Goal: Task Accomplishment & Management: Use online tool/utility

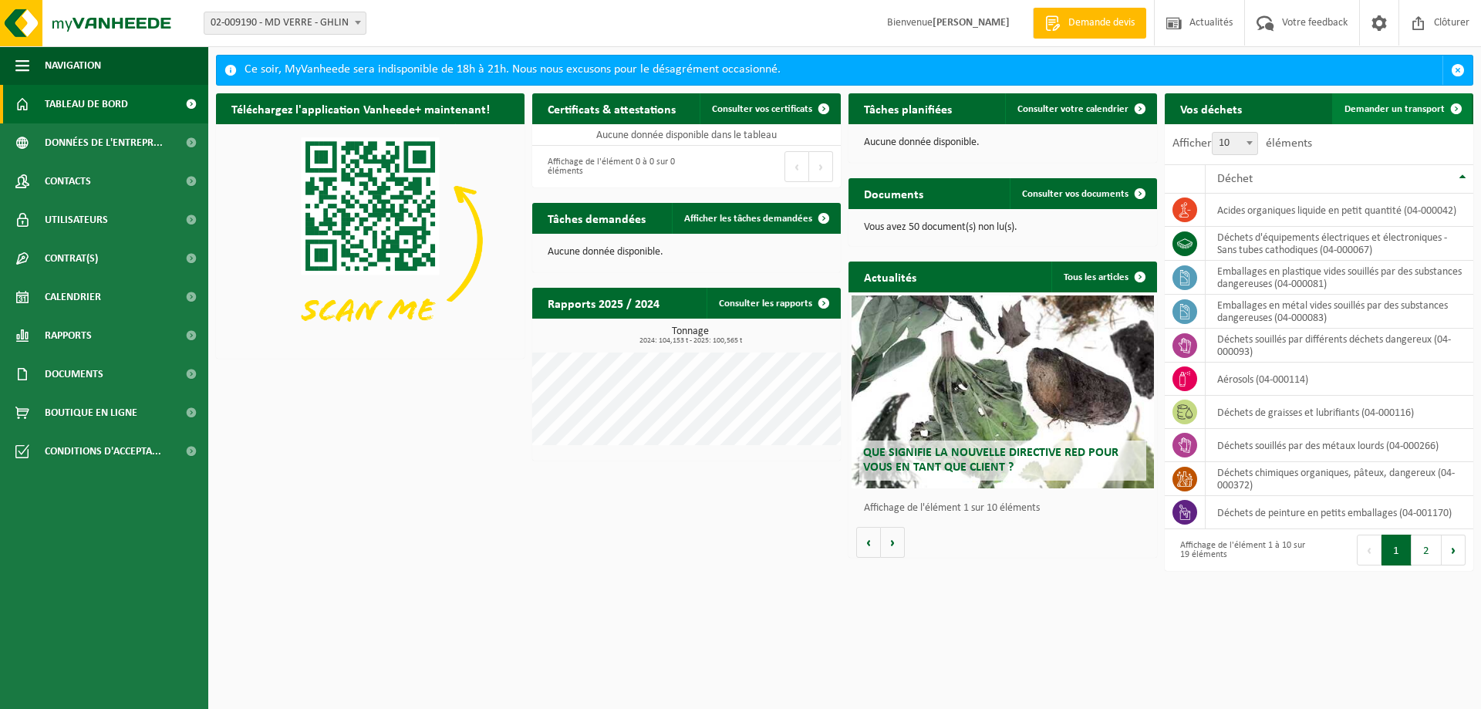
click at [1398, 110] on span "Demander un transport" at bounding box center [1395, 109] width 100 height 10
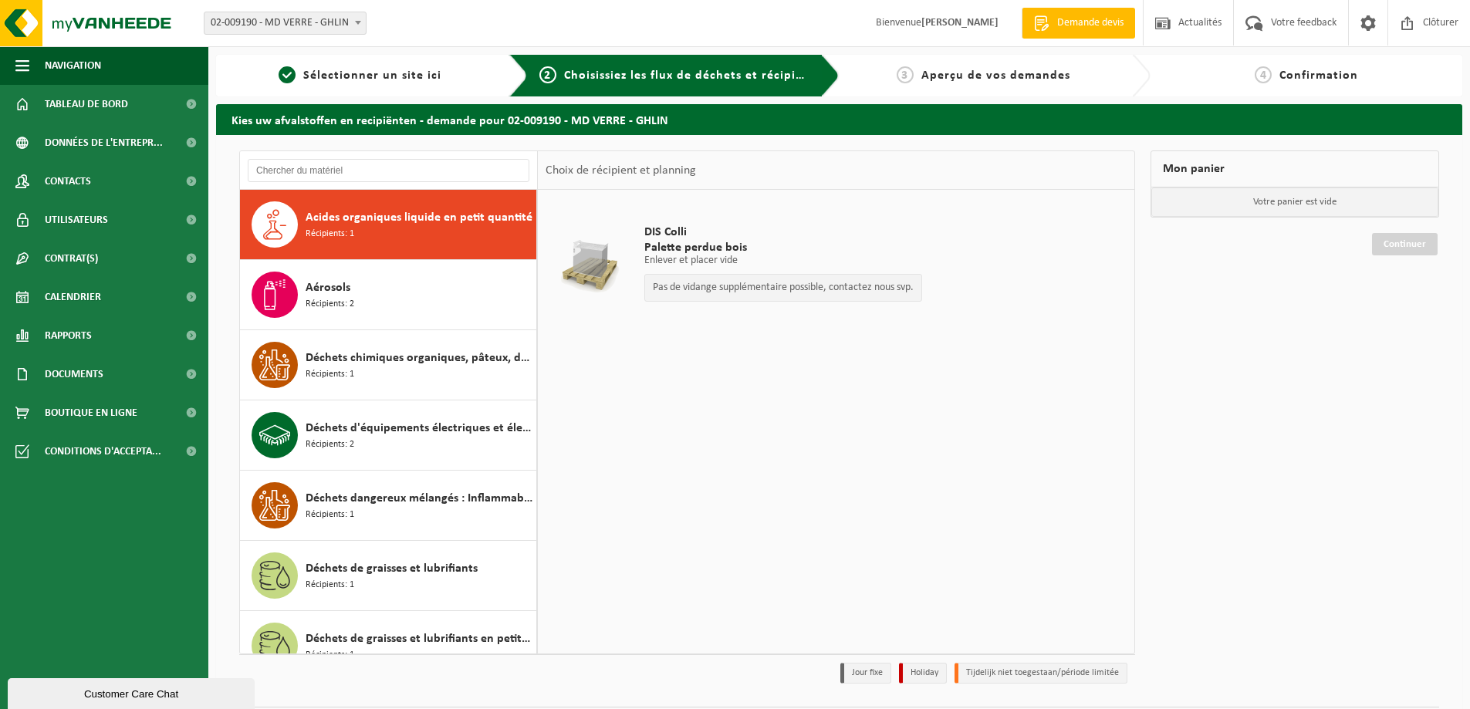
scroll to position [24, 0]
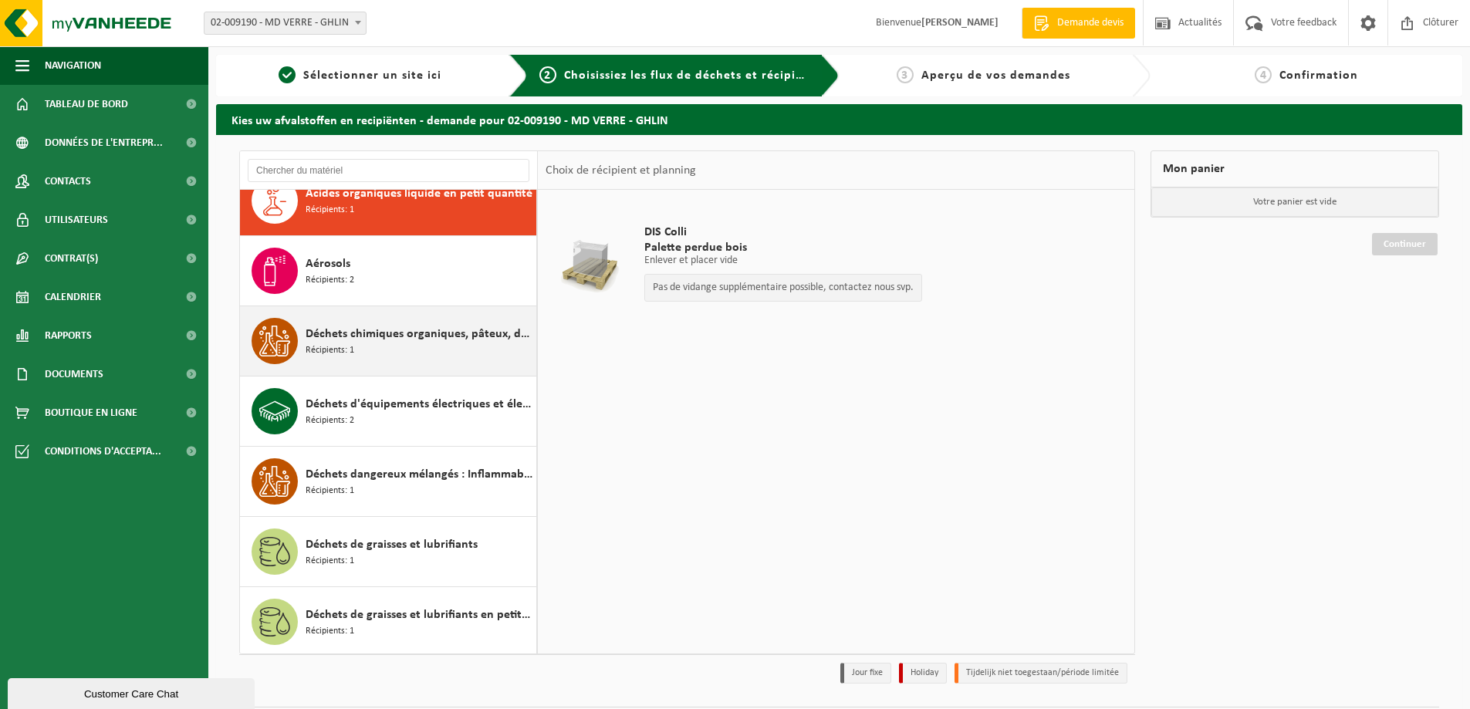
click at [387, 353] on div "Déchets chimiques organiques, pâteux, dangereux Récipients: 1" at bounding box center [418, 341] width 227 height 46
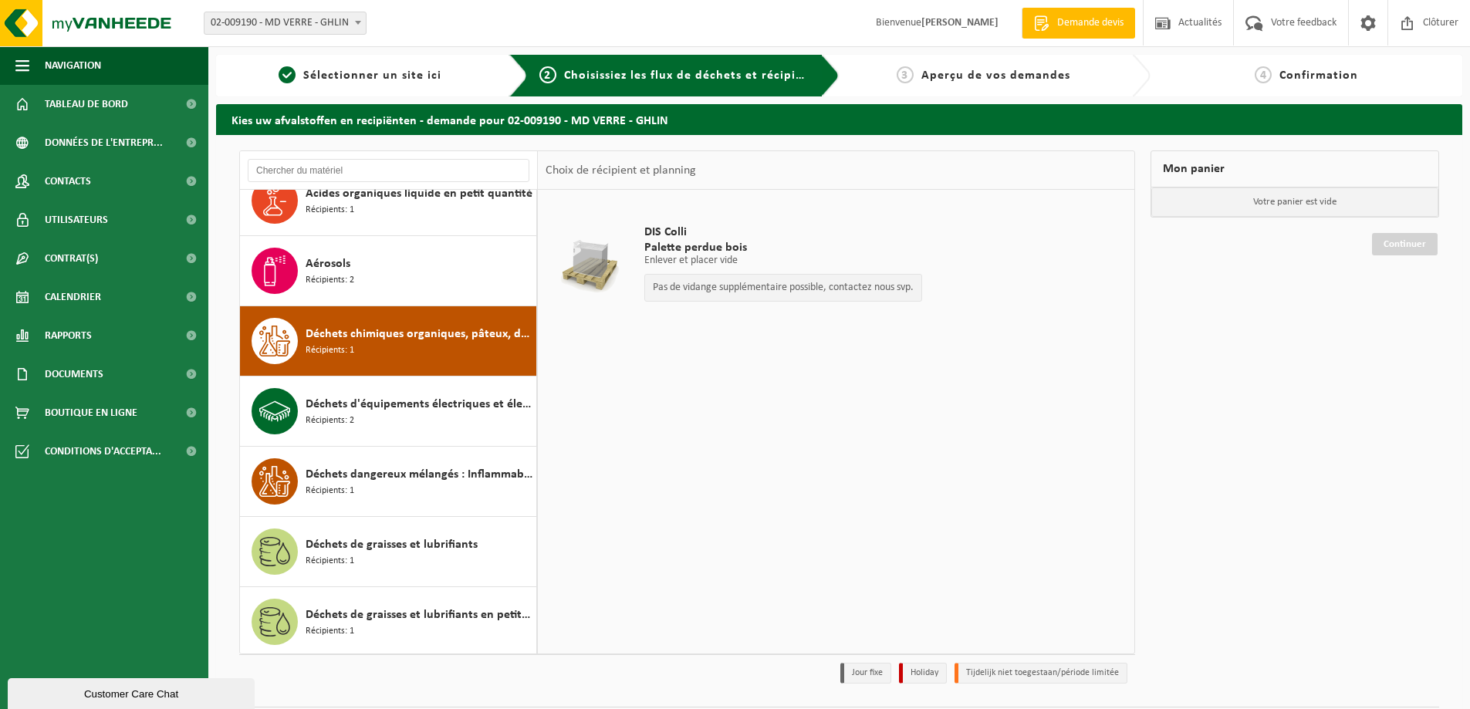
scroll to position [140, 0]
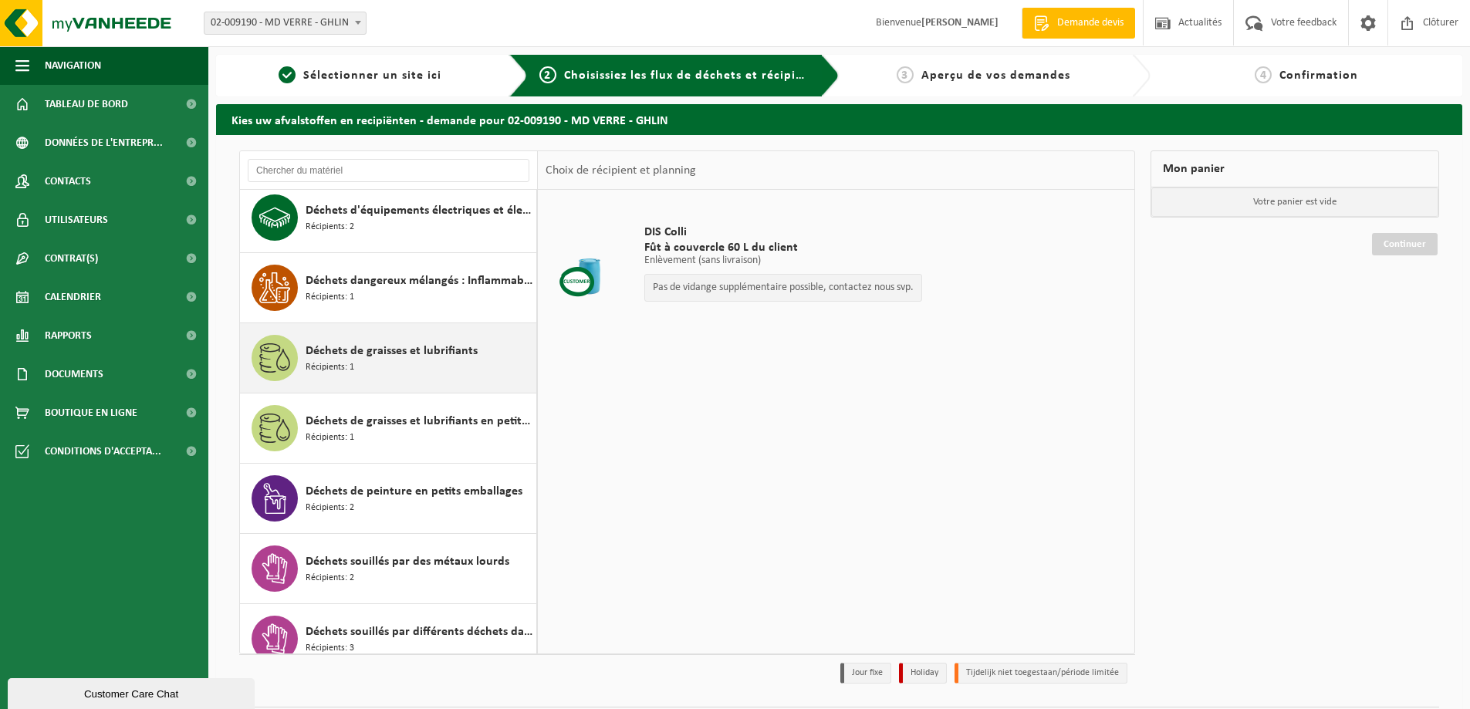
click at [389, 378] on div "Déchets de graisses et lubrifiants Récipients: 1" at bounding box center [418, 358] width 227 height 46
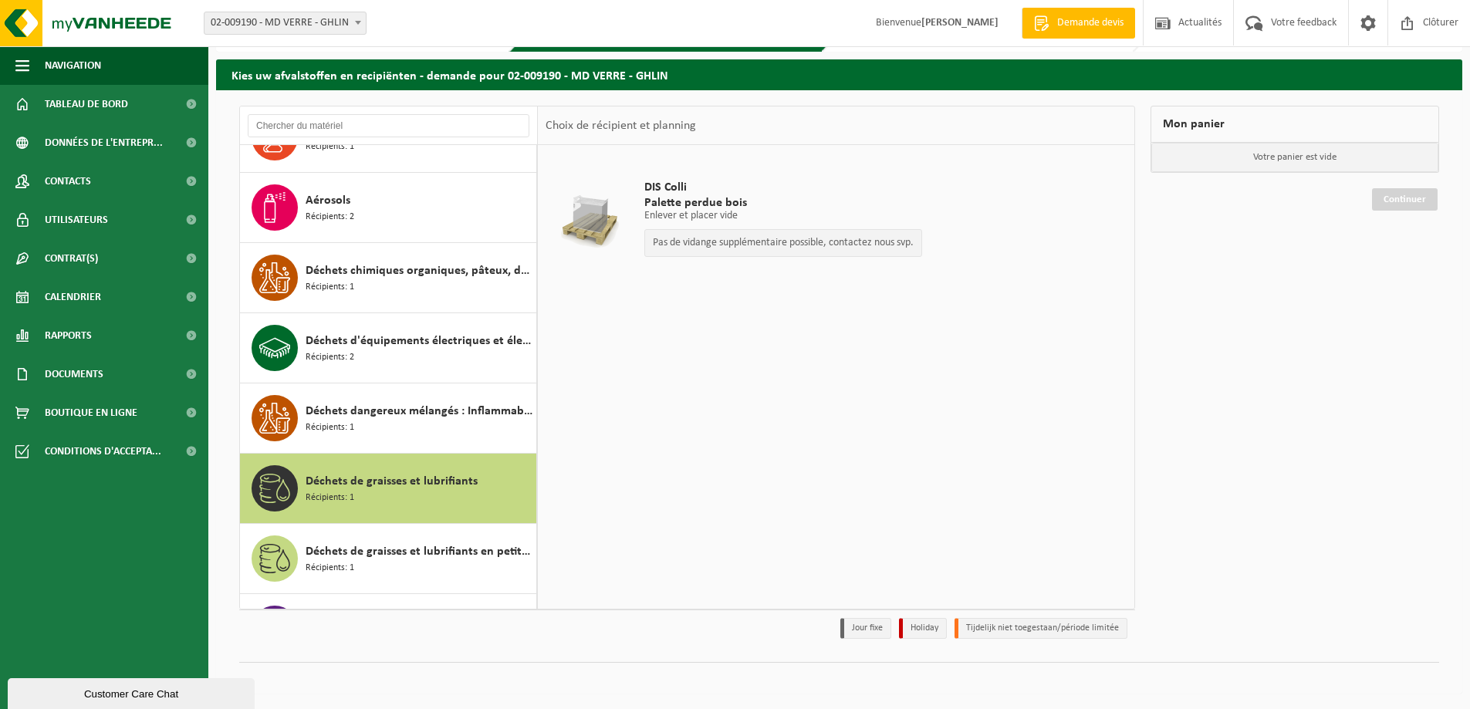
scroll to position [0, 0]
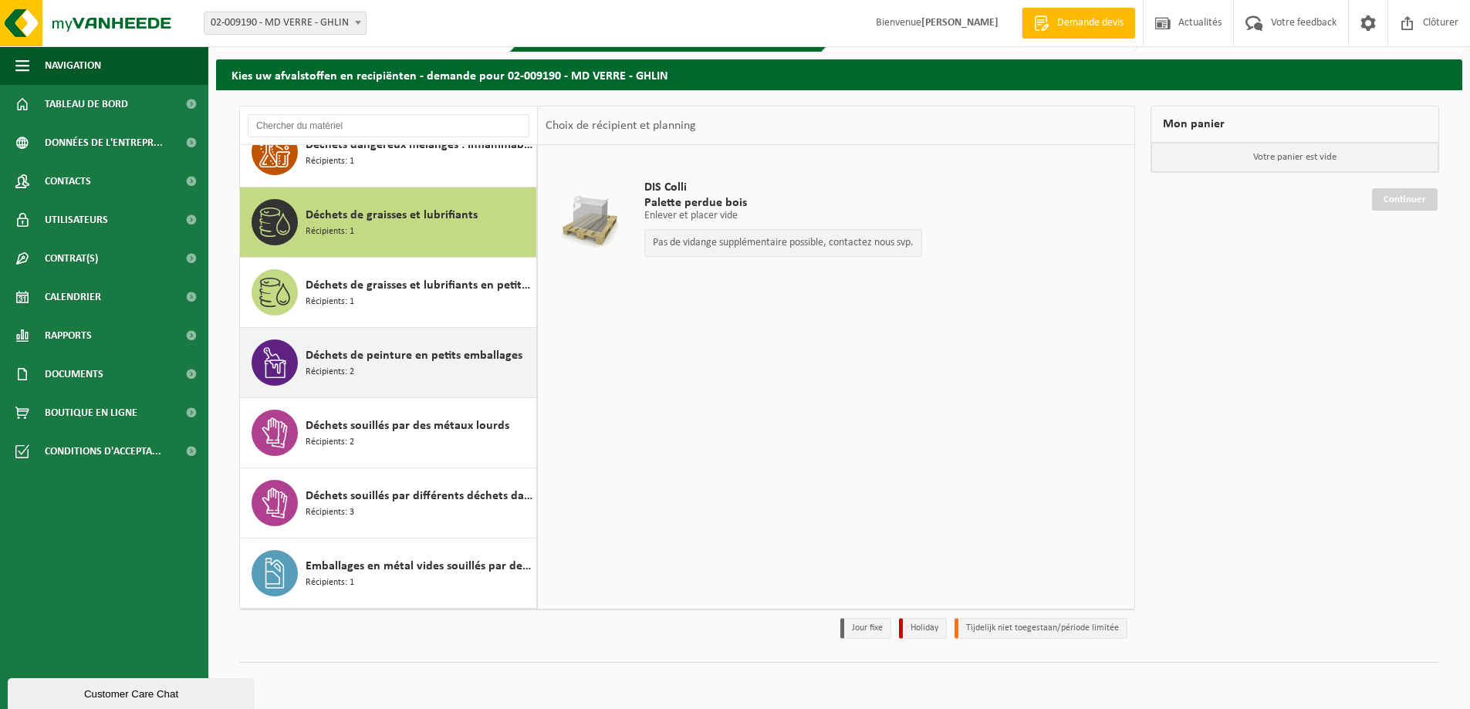
click at [406, 373] on div "Déchets de peinture en petits emballages Récipients: 2" at bounding box center [418, 362] width 227 height 46
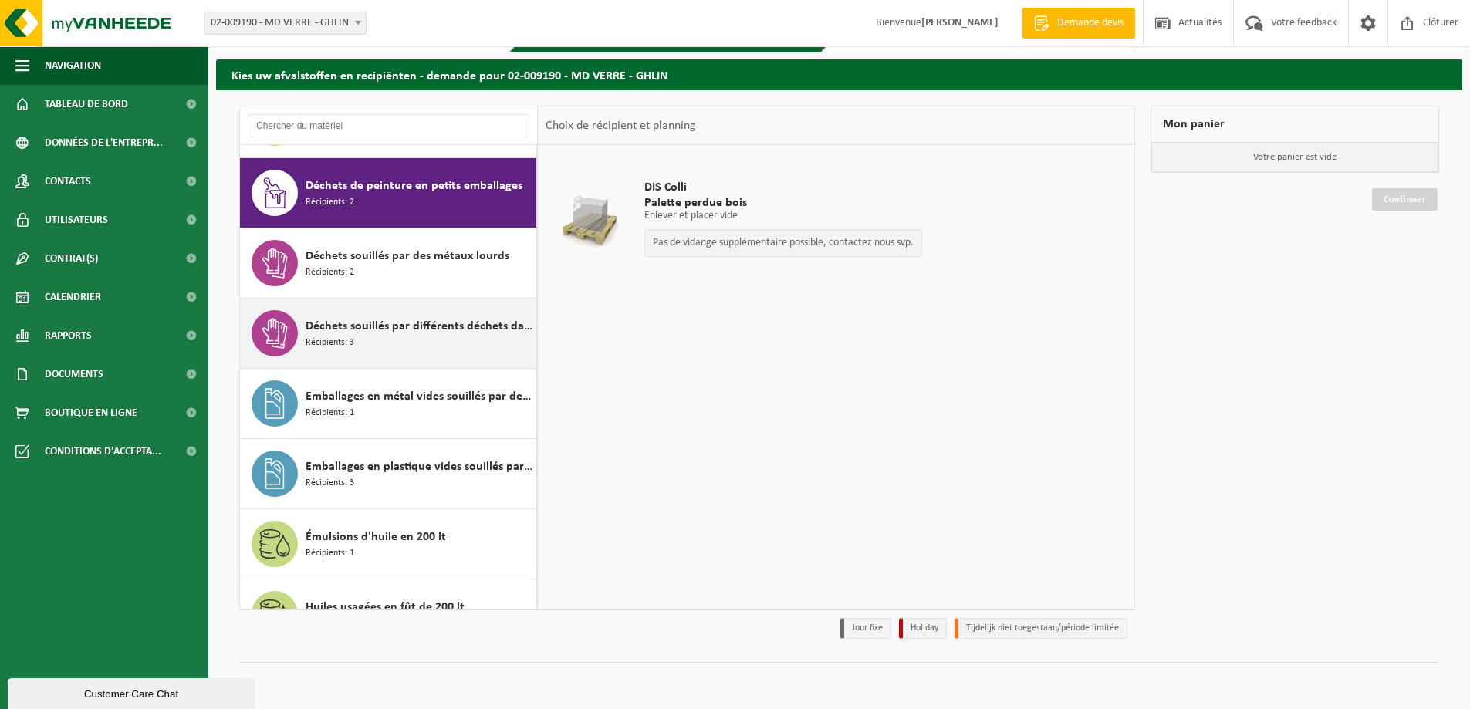
scroll to position [491, 0]
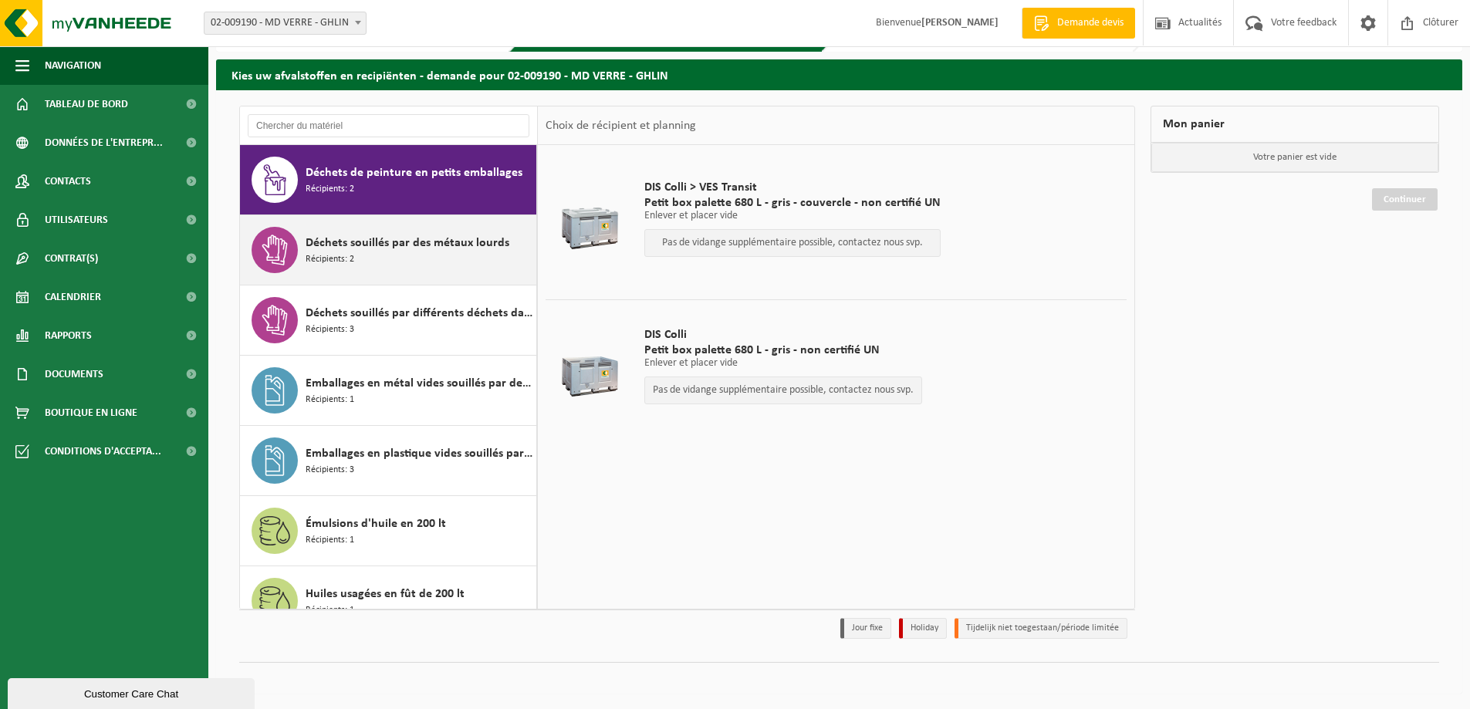
click at [386, 258] on div "Déchets souillés par des métaux lourds Récipients: 2" at bounding box center [418, 250] width 227 height 46
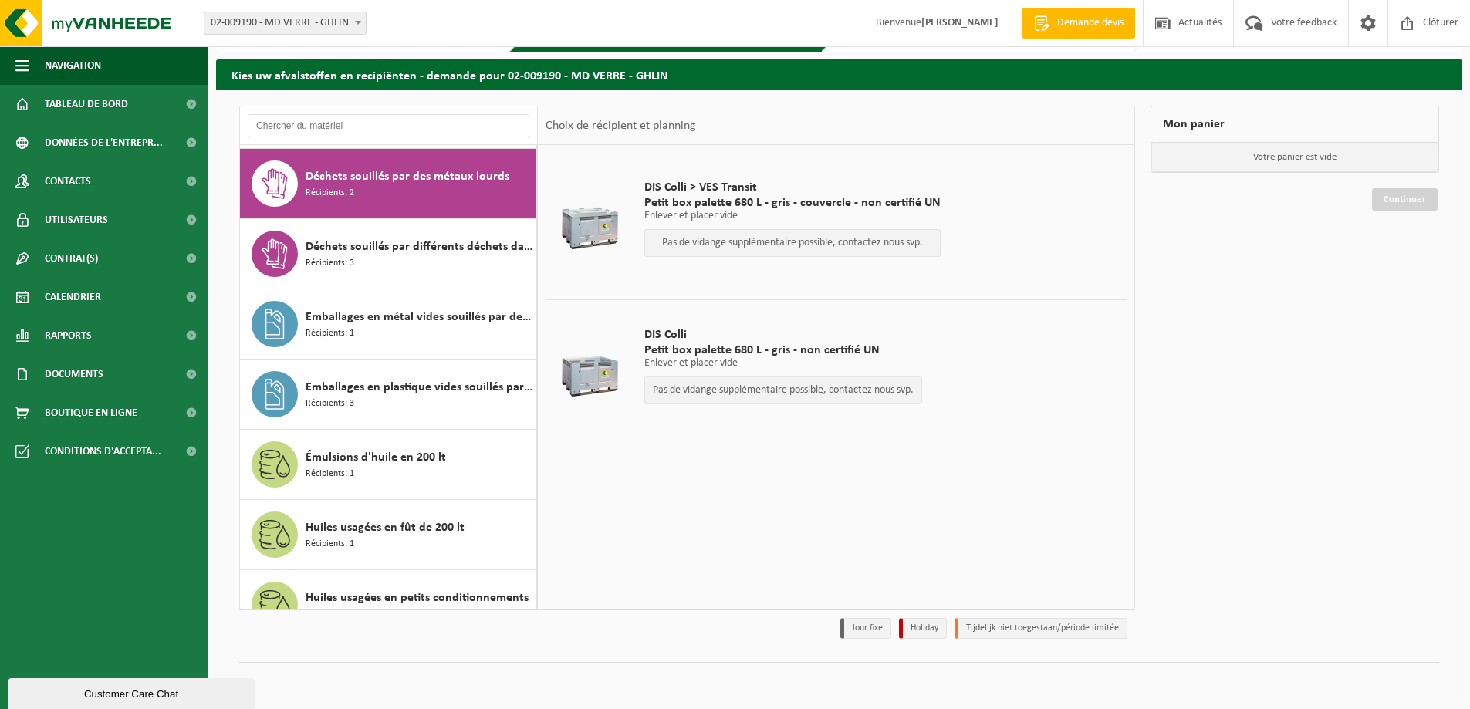
scroll to position [562, 0]
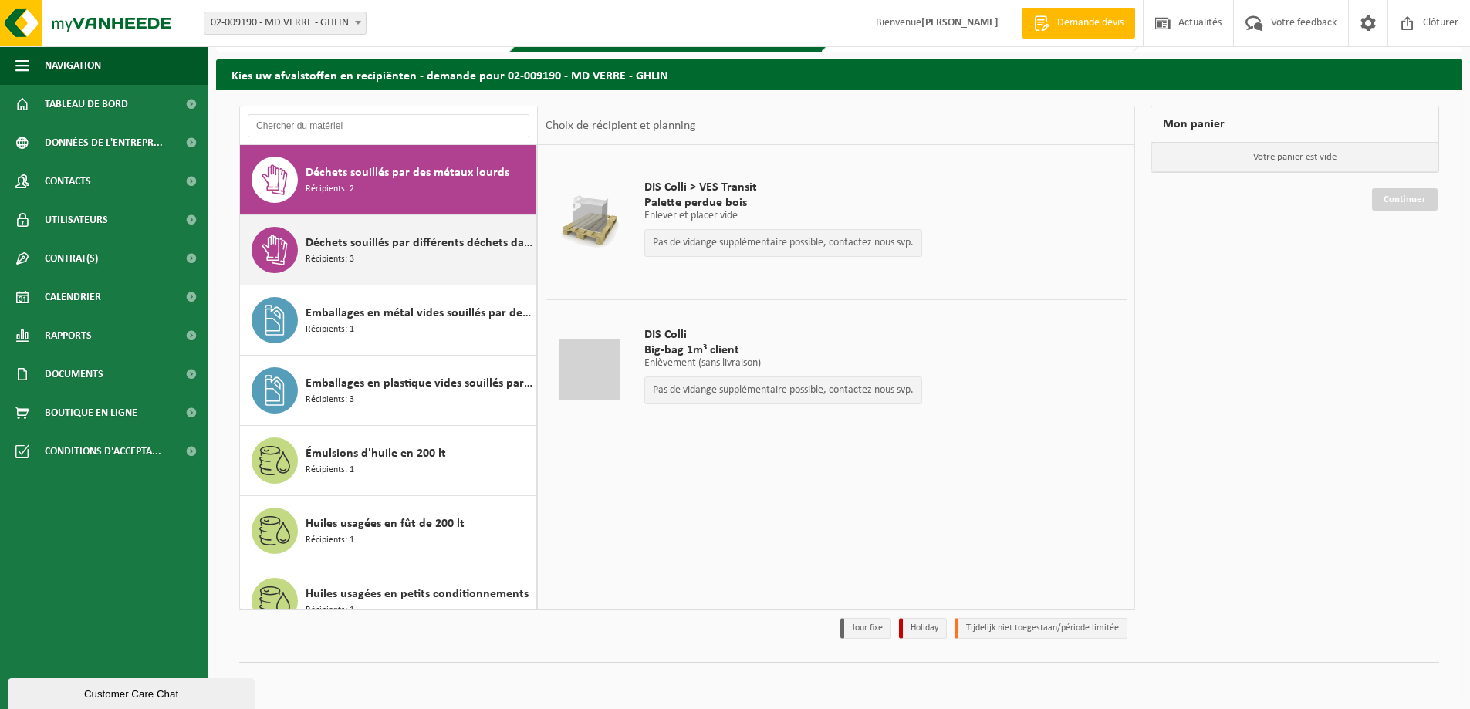
click at [499, 257] on div "Déchets souillés par différents déchets dangereux Récipients: 3" at bounding box center [418, 250] width 227 height 46
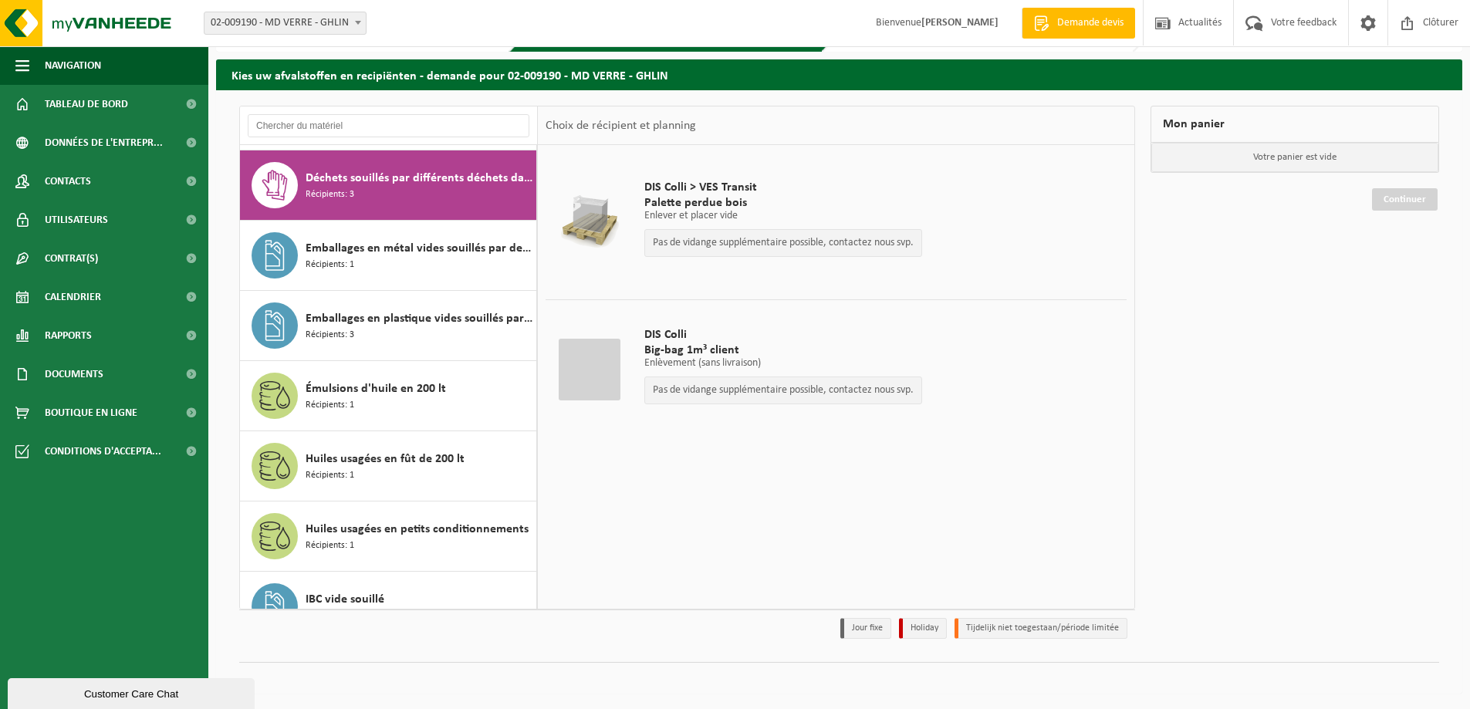
scroll to position [632, 0]
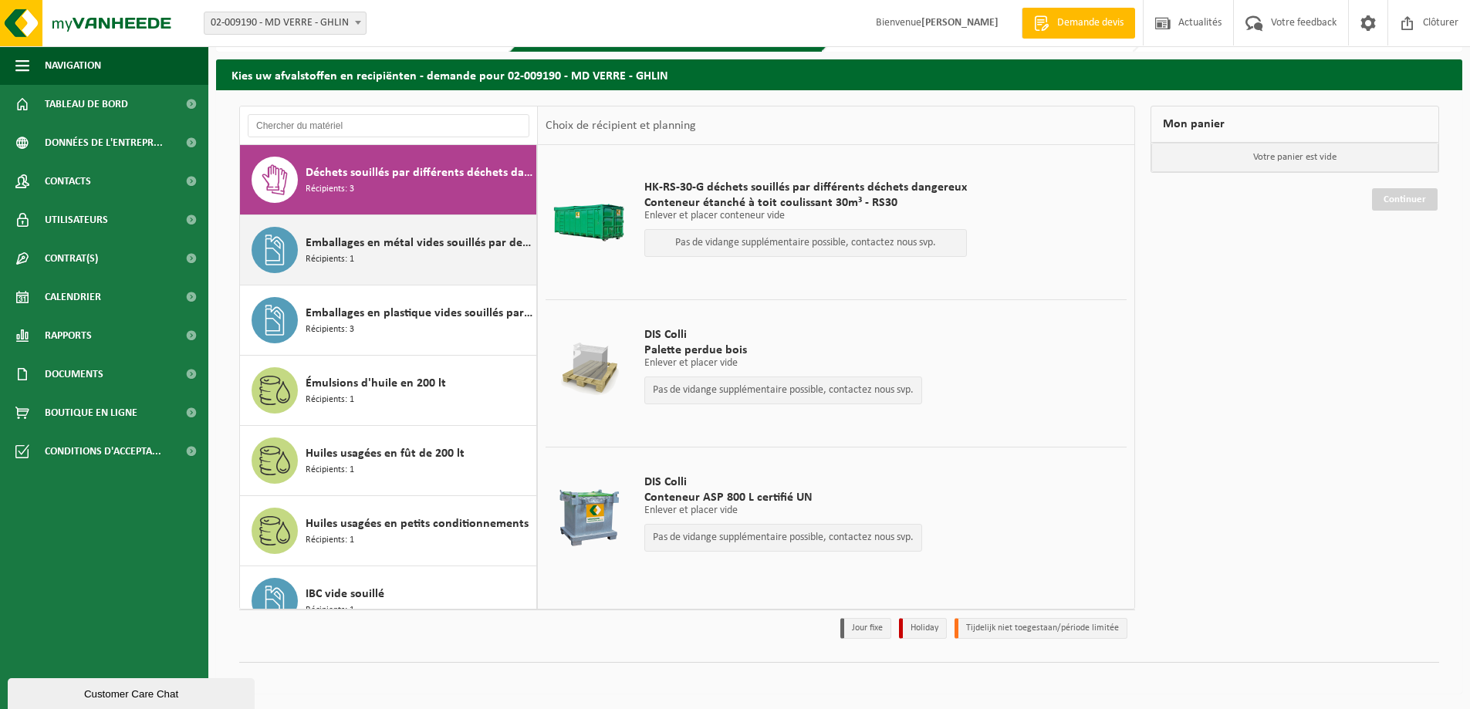
click at [475, 255] on div "Emballages en métal vides souillés par des substances dangereuses Récipients: 1" at bounding box center [418, 250] width 227 height 46
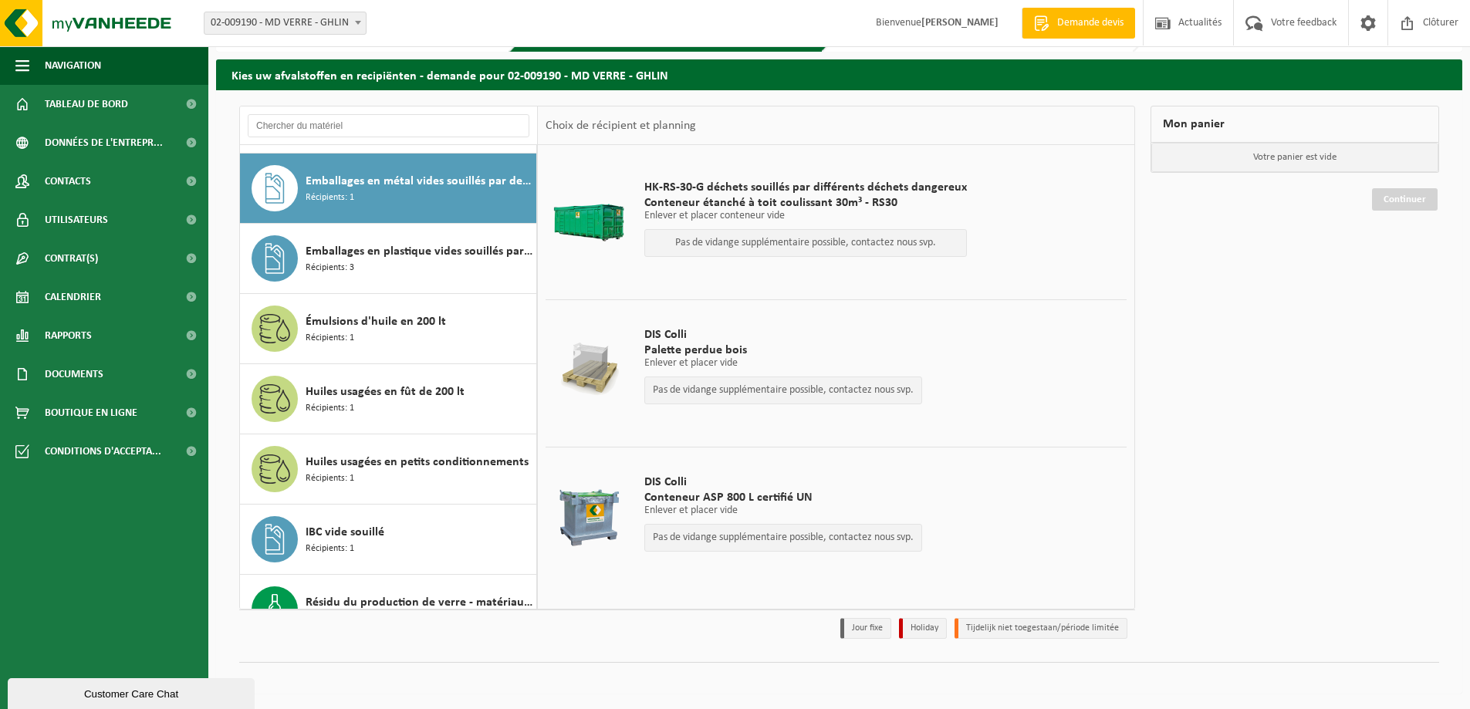
scroll to position [702, 0]
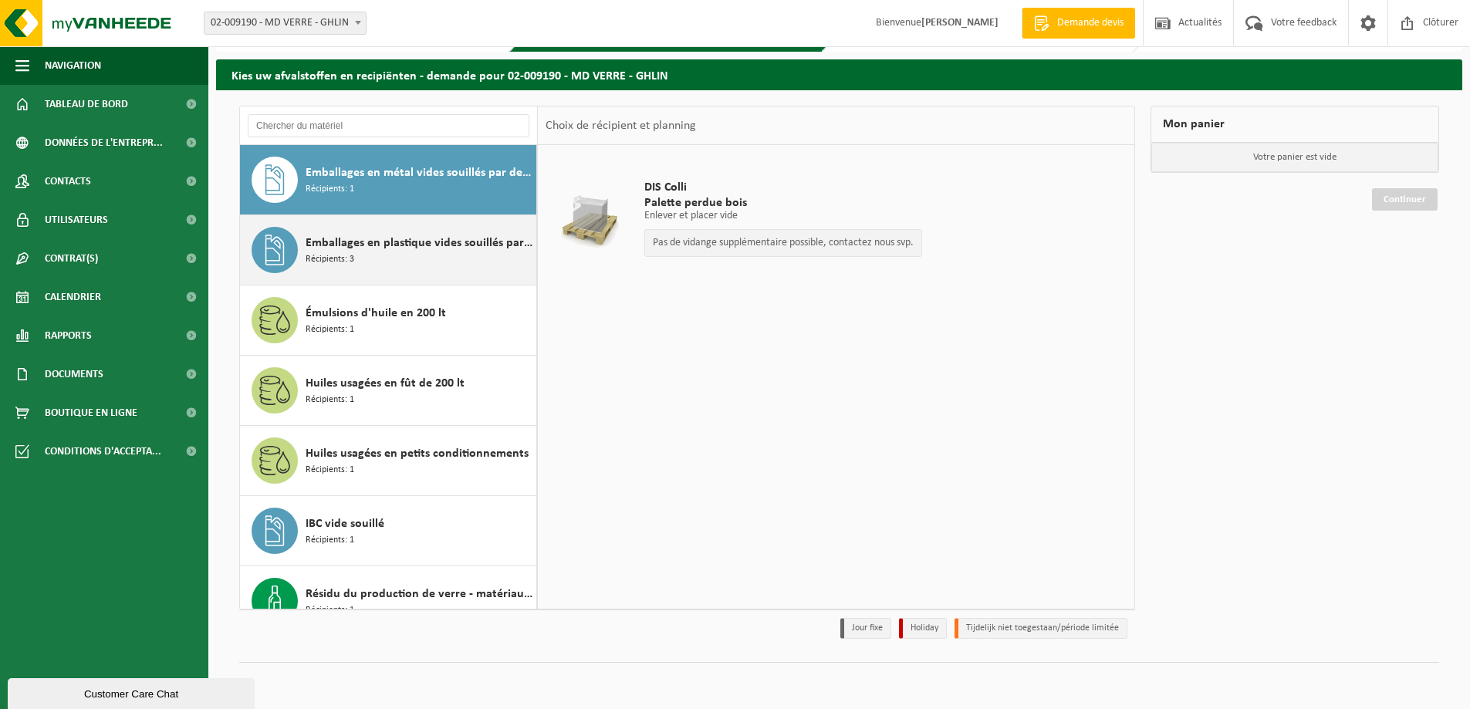
click at [474, 256] on div "Emballages en plastique vides souillés par des substances dangereuses Récipient…" at bounding box center [418, 250] width 227 height 46
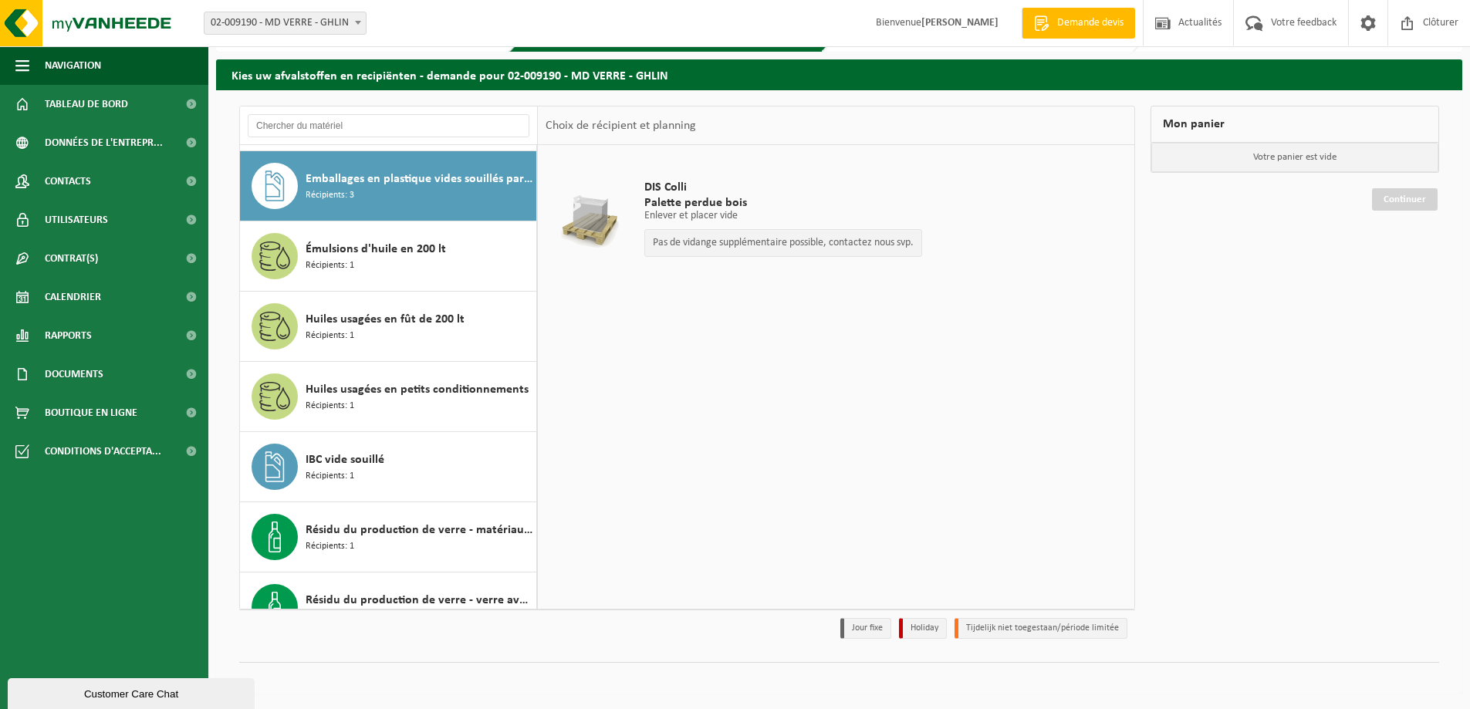
scroll to position [772, 0]
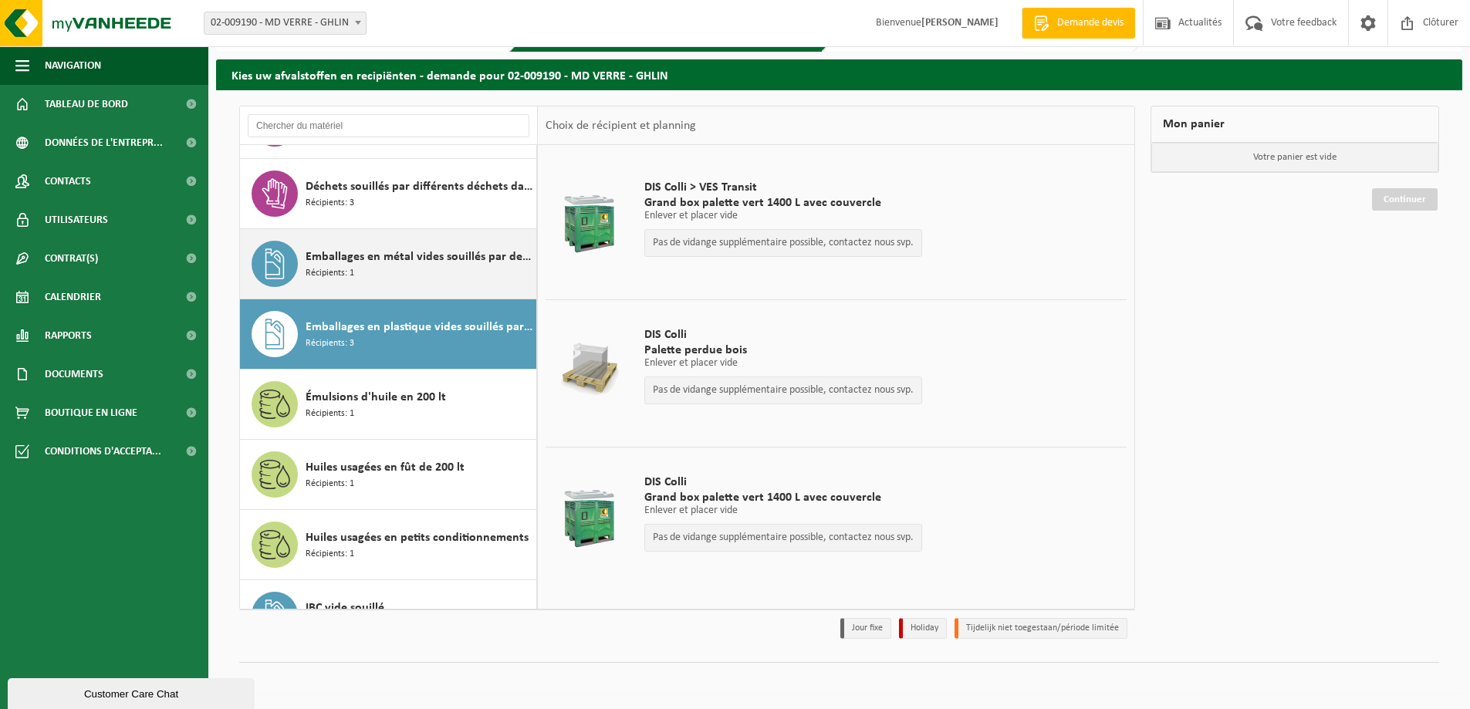
click at [441, 247] on div "Emballages en métal vides souillés par des substances dangereuses Récipients: 1" at bounding box center [418, 264] width 227 height 46
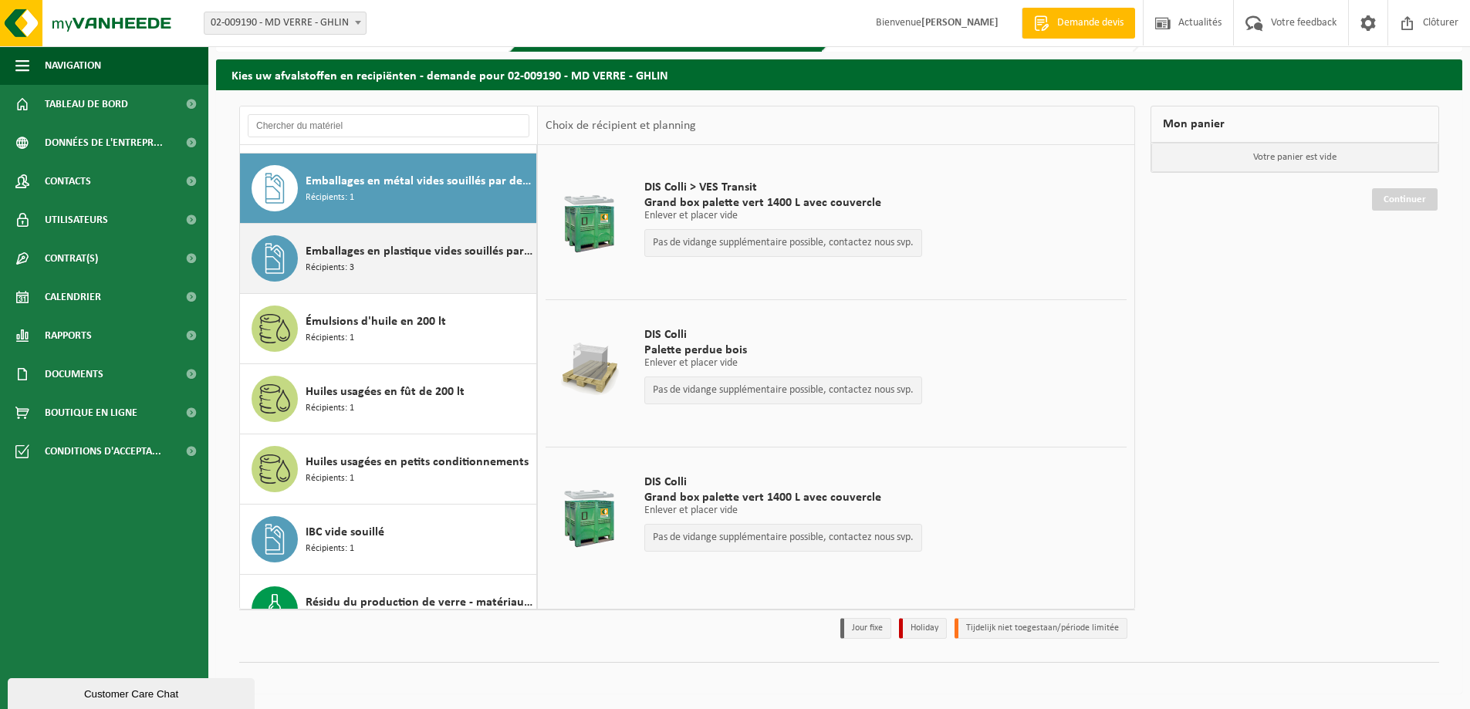
scroll to position [702, 0]
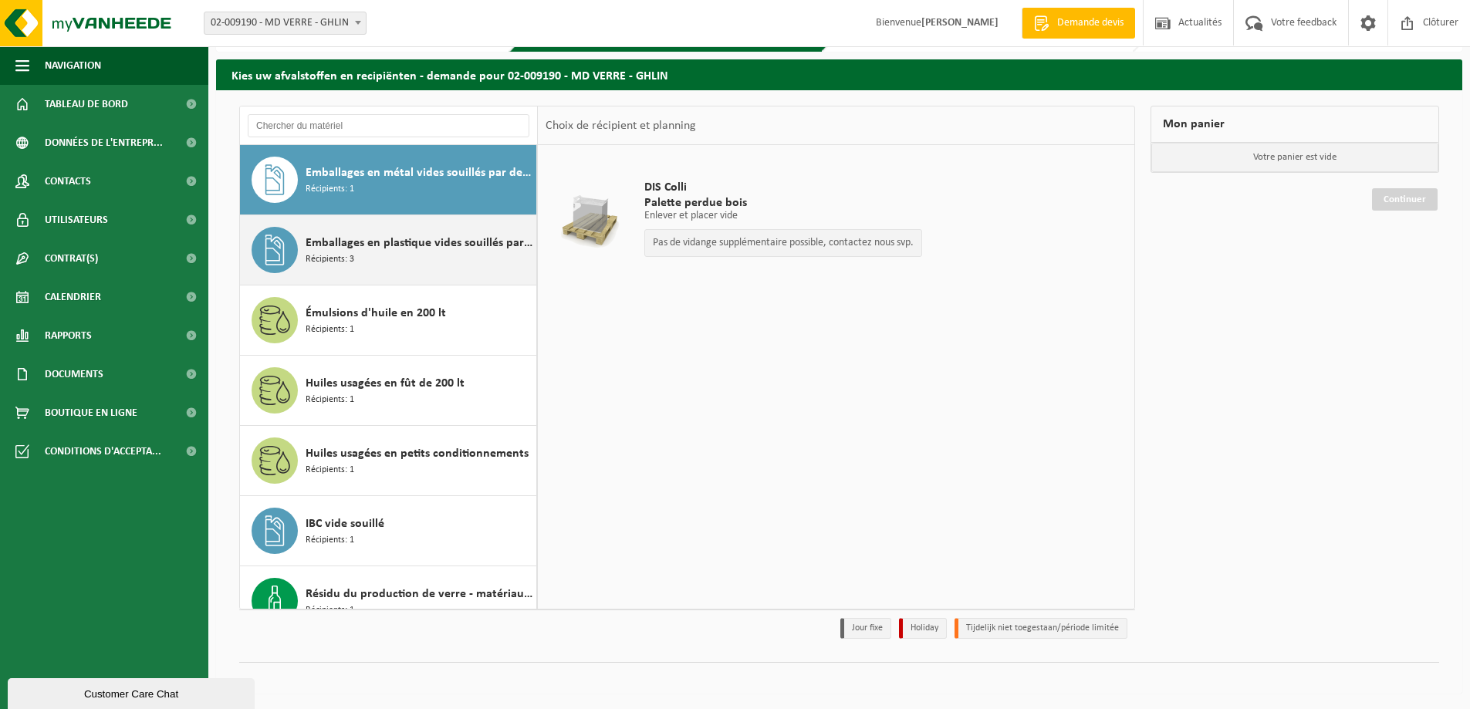
click at [488, 258] on div "Emballages en plastique vides souillés par des substances dangereuses Récipient…" at bounding box center [418, 250] width 227 height 46
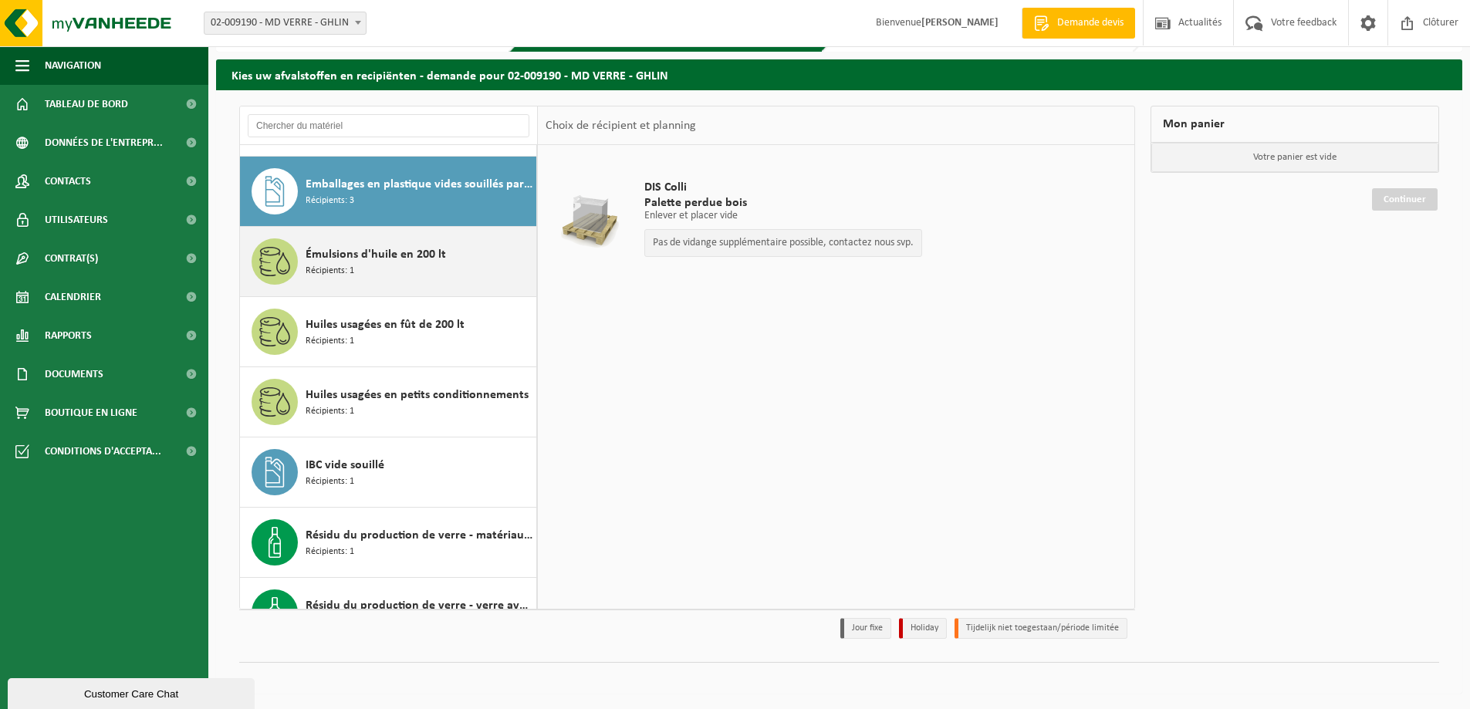
scroll to position [772, 0]
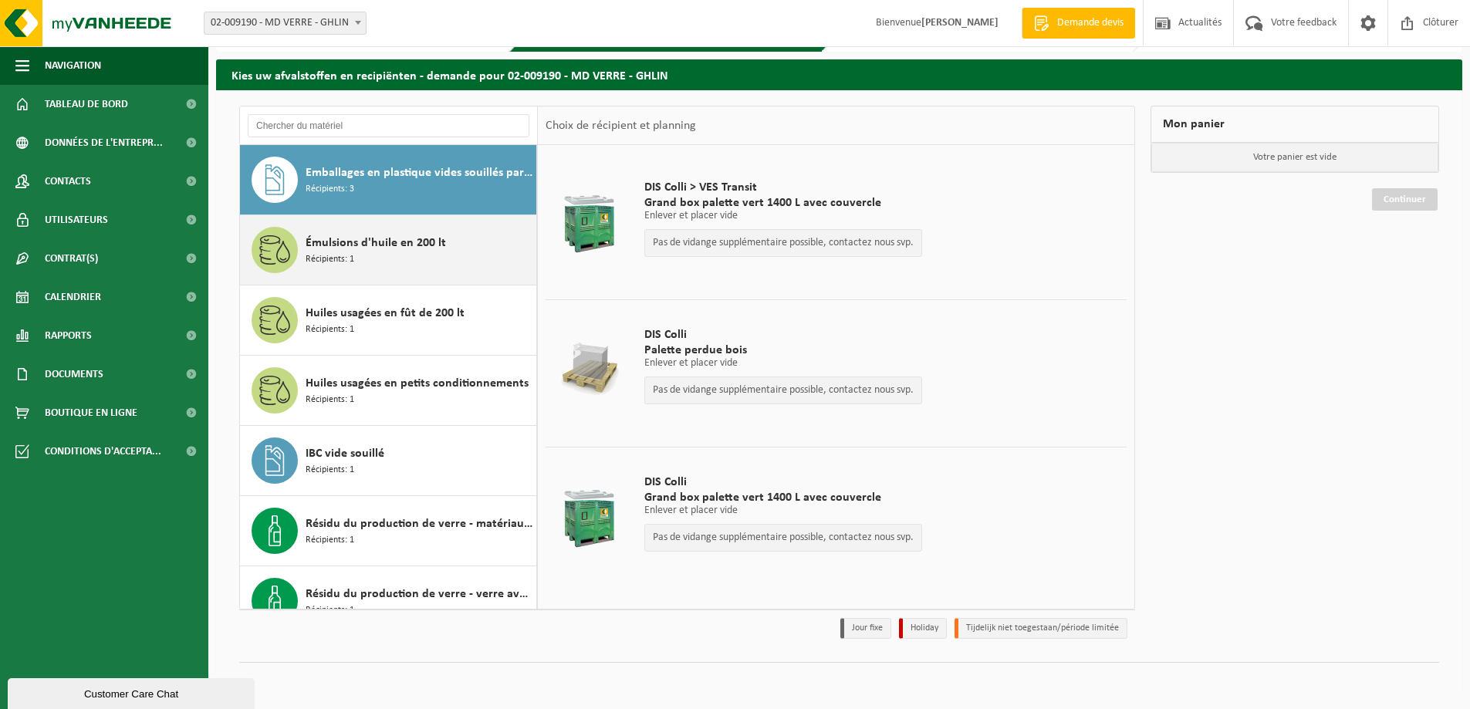
click at [398, 274] on div "Émulsions d'huile en 200 lt Récipients: 1" at bounding box center [388, 249] width 297 height 69
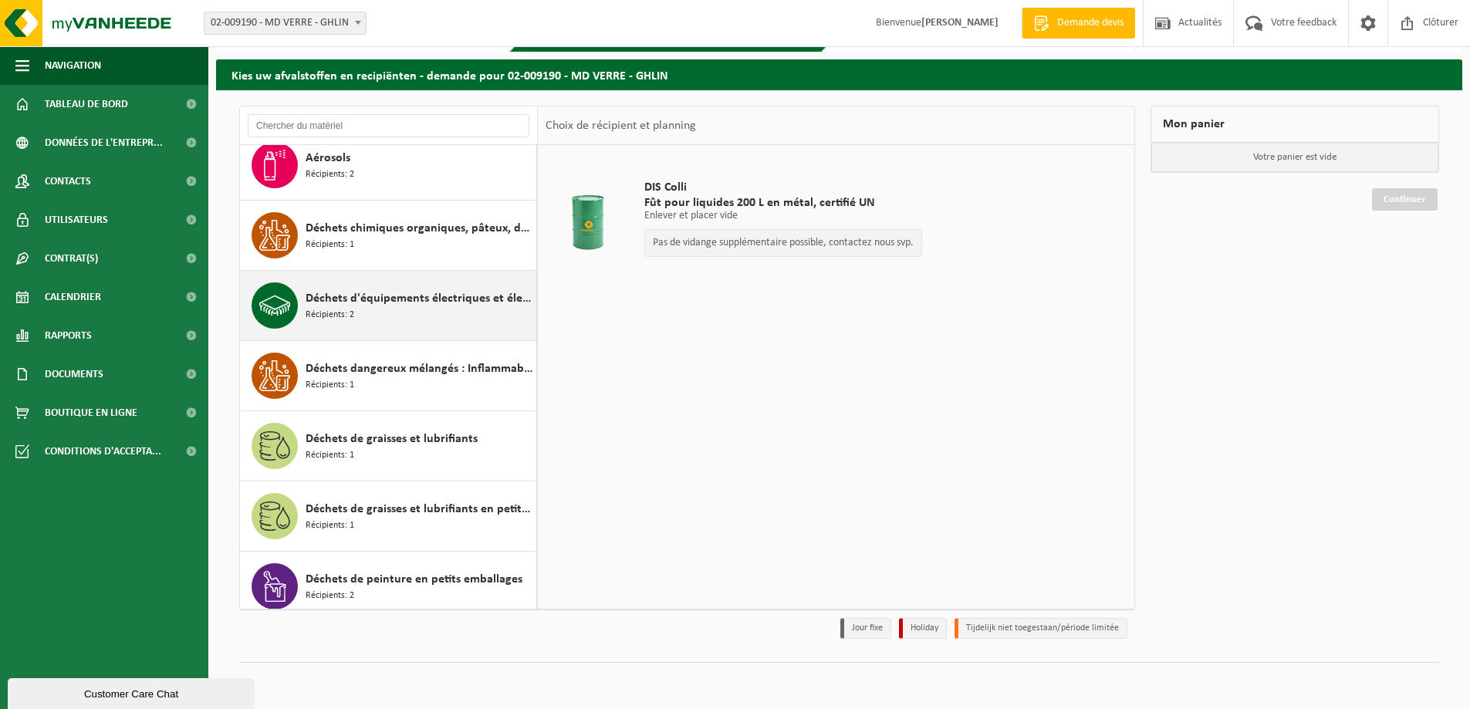
scroll to position [0, 0]
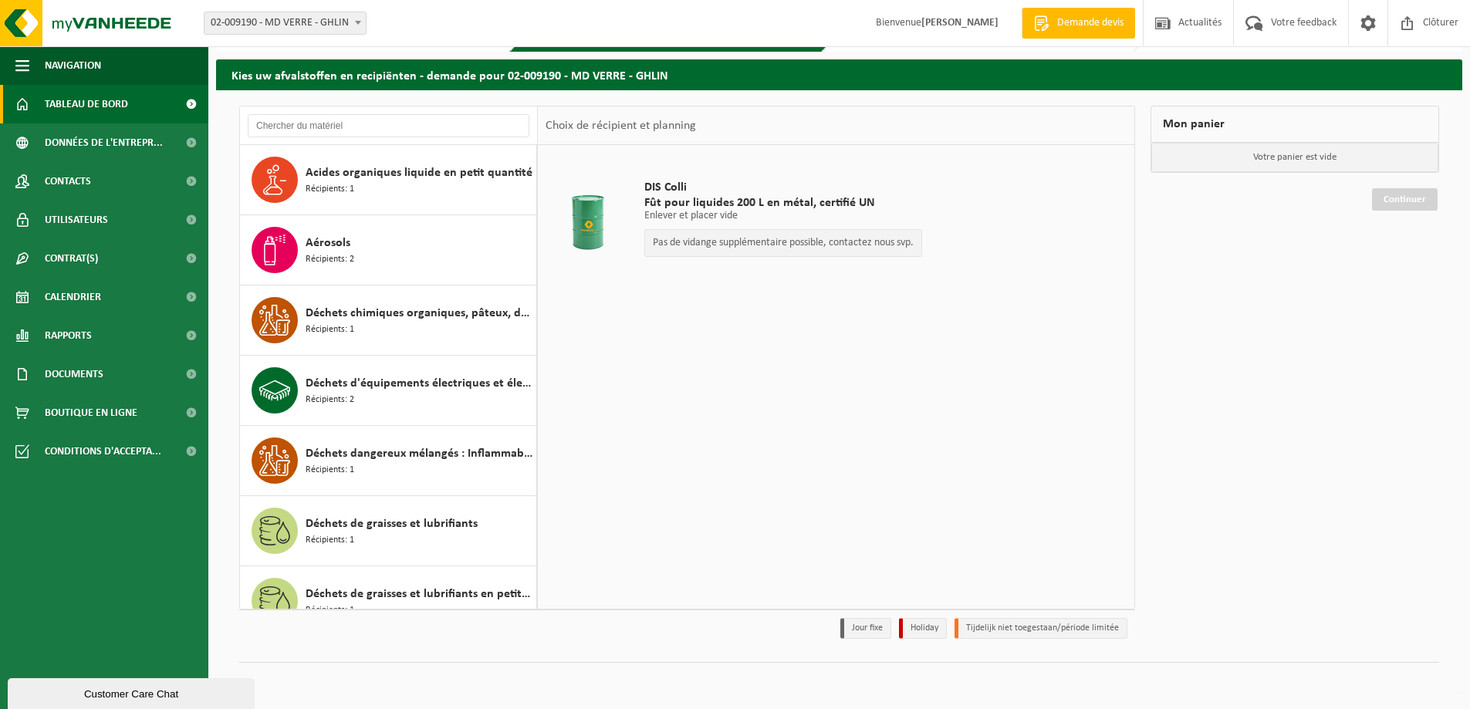
click at [106, 114] on span "Tableau de bord" at bounding box center [86, 104] width 83 height 39
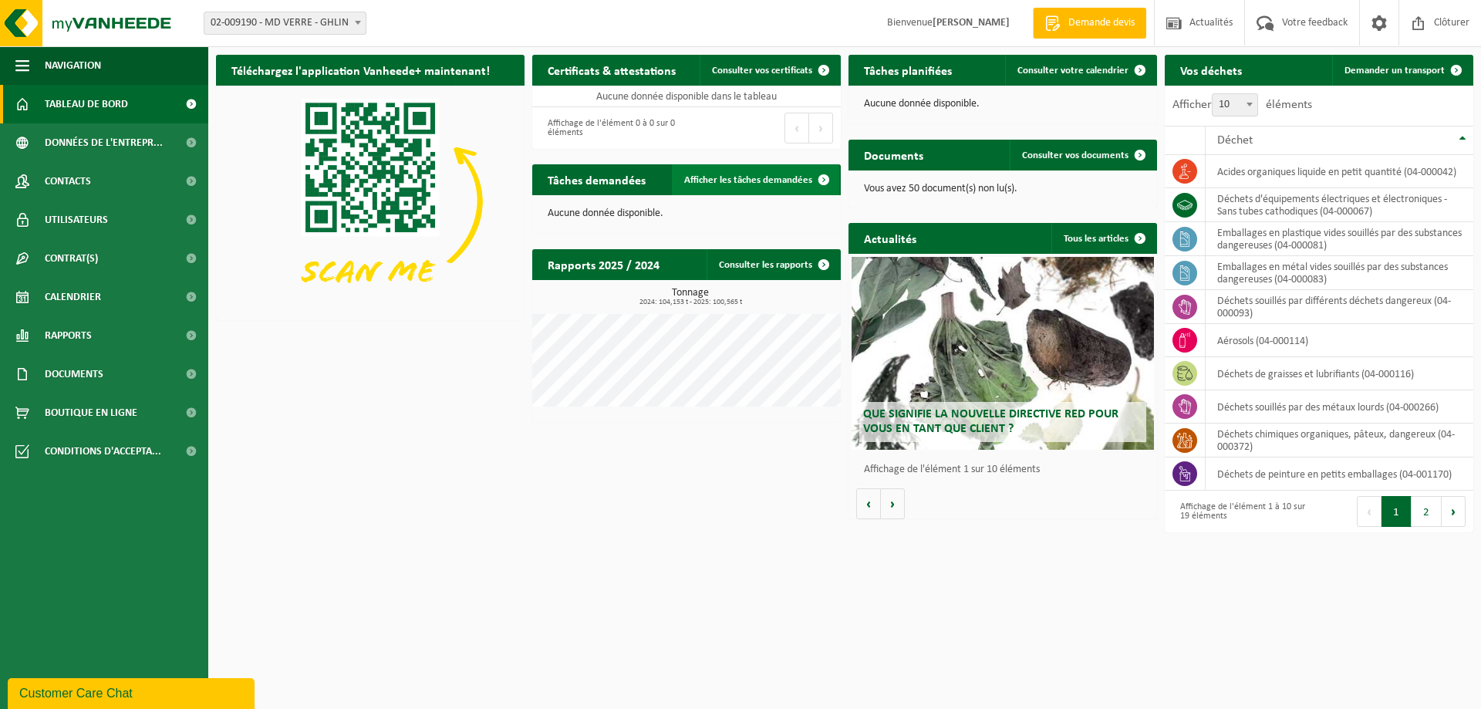
click at [808, 185] on span "Afficher les tâches demandées" at bounding box center [748, 180] width 128 height 10
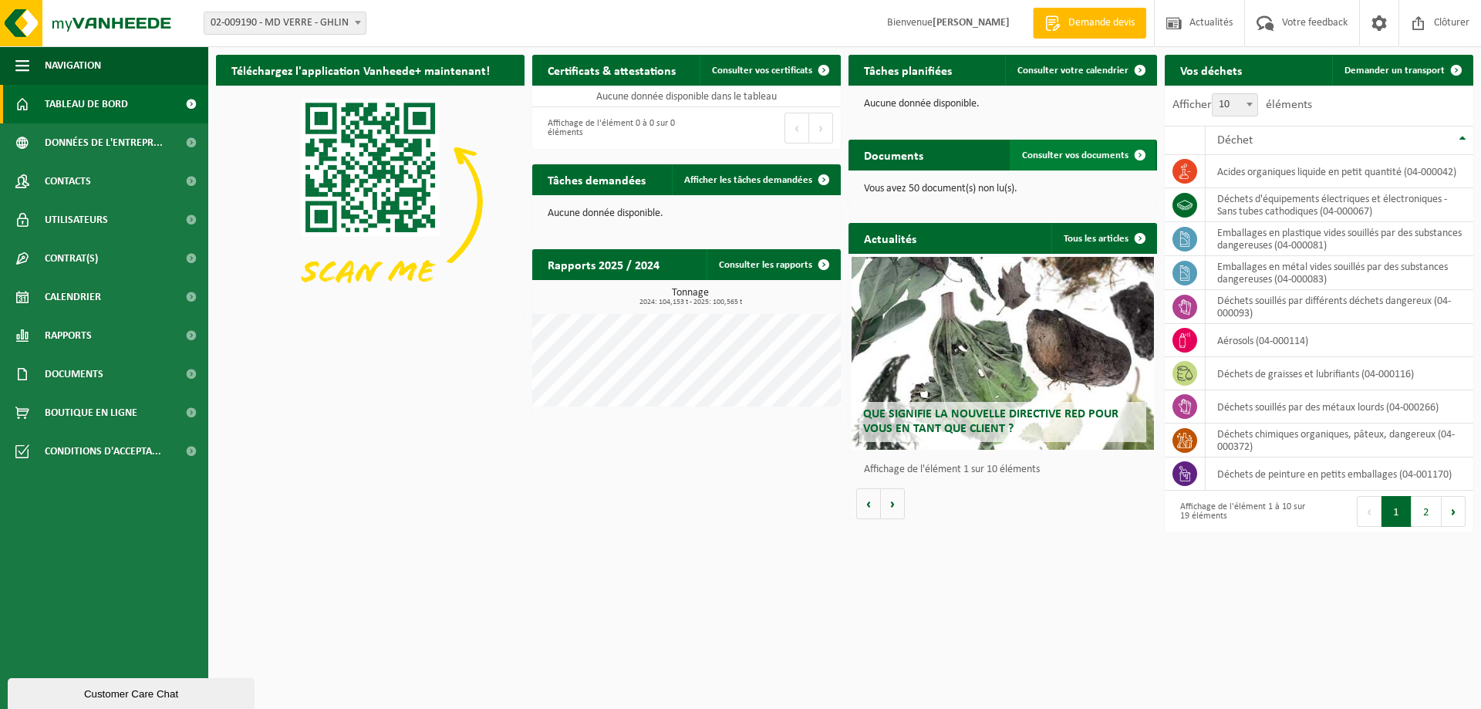
click at [1083, 161] on link "Consulter vos documents" at bounding box center [1083, 155] width 146 height 31
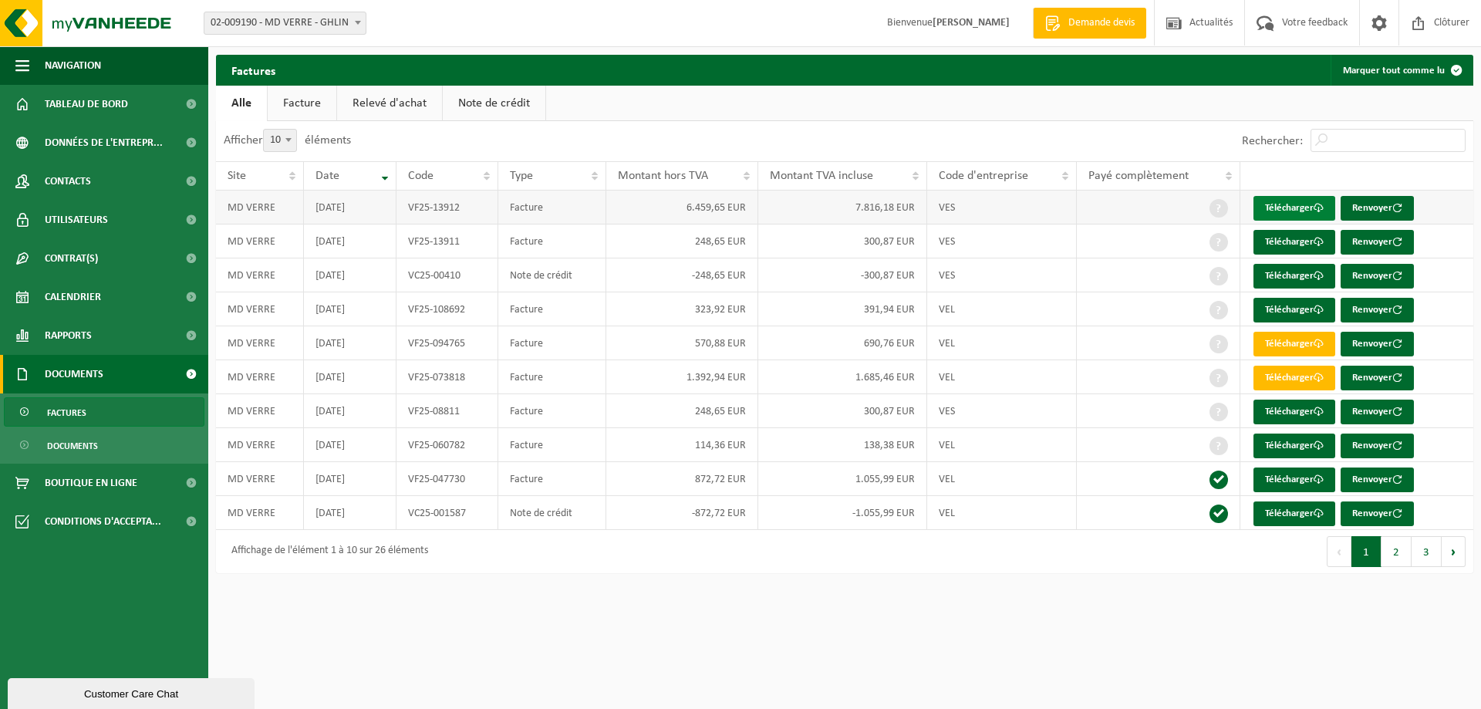
click at [1272, 214] on link "Télécharger" at bounding box center [1295, 208] width 82 height 25
click at [116, 106] on span "Tableau de bord" at bounding box center [86, 104] width 83 height 39
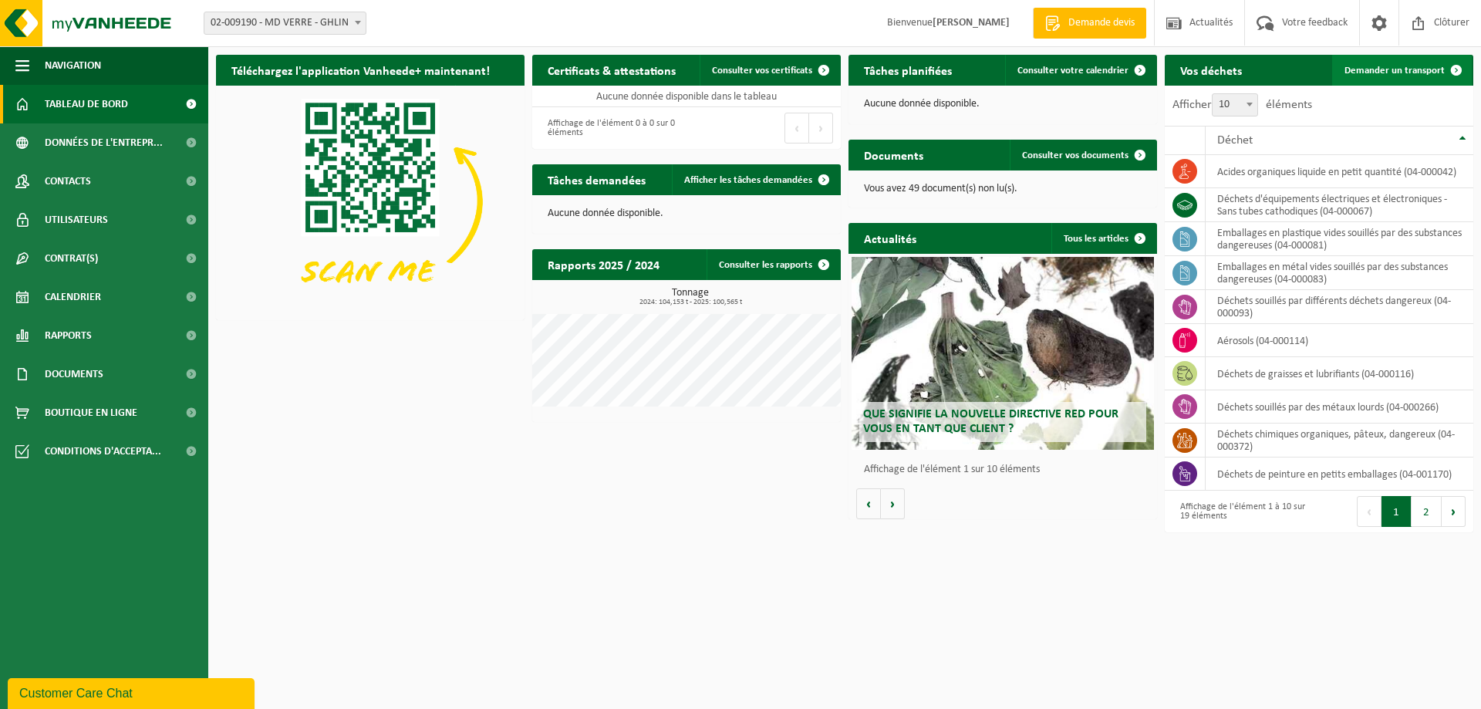
click at [1410, 77] on link "Demander un transport" at bounding box center [1402, 70] width 140 height 31
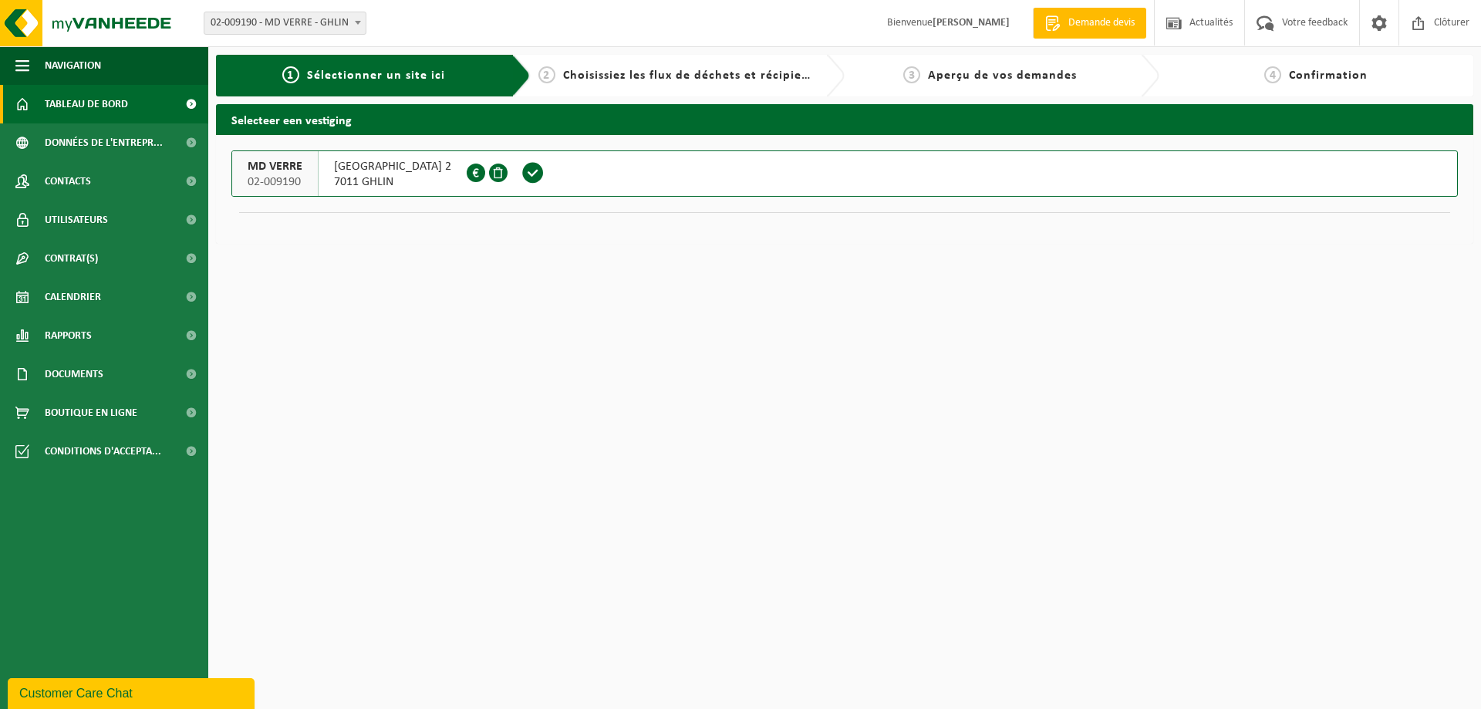
click at [120, 107] on span "Tableau de bord" at bounding box center [86, 104] width 83 height 39
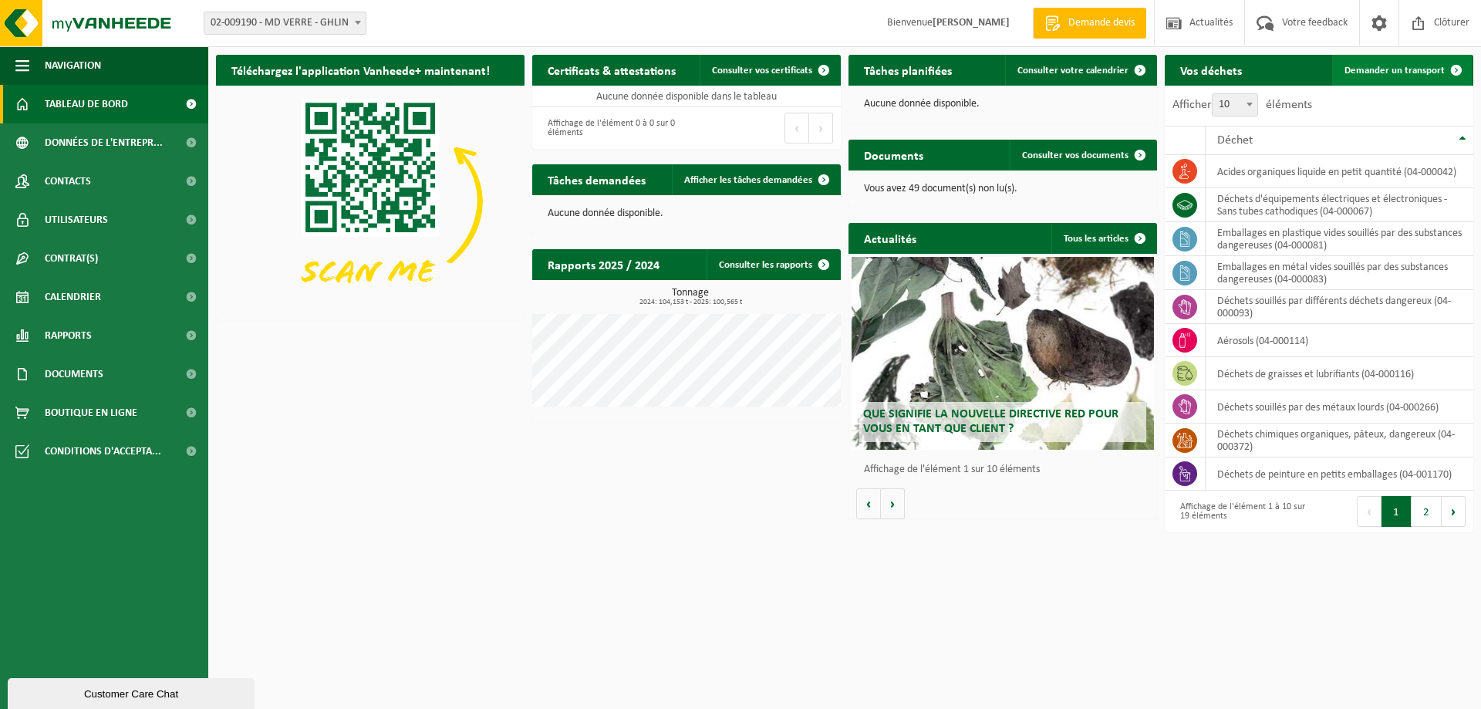
click at [1388, 73] on span "Demander un transport" at bounding box center [1395, 71] width 100 height 10
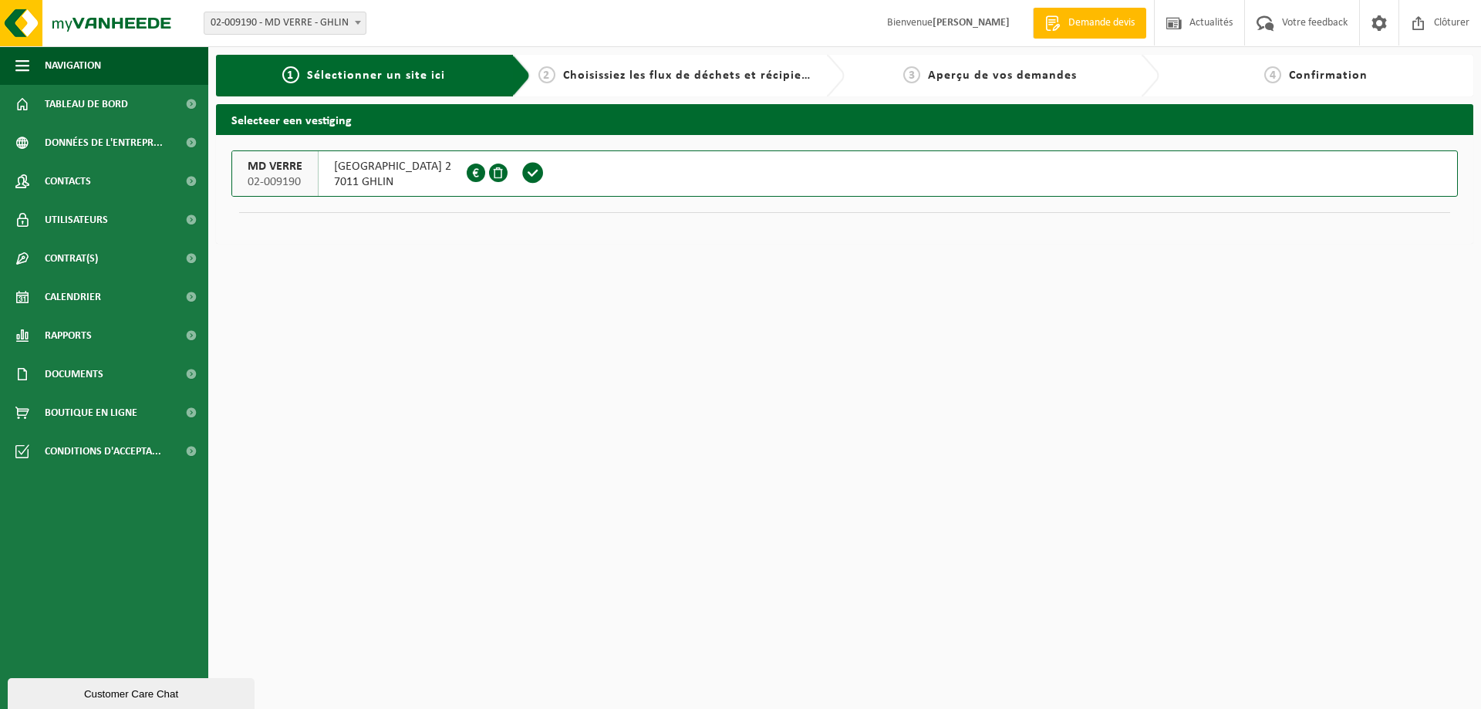
click at [550, 182] on button "MD VERRE 02-009190 RUE DES AYETTES 2 7011 GHLIN 0468.377.861" at bounding box center [844, 173] width 1227 height 46
click at [551, 181] on button "MD VERRE 02-009190 RUE DES AYETTES 2 7011 GHLIN 0468.377.861" at bounding box center [844, 173] width 1227 height 46
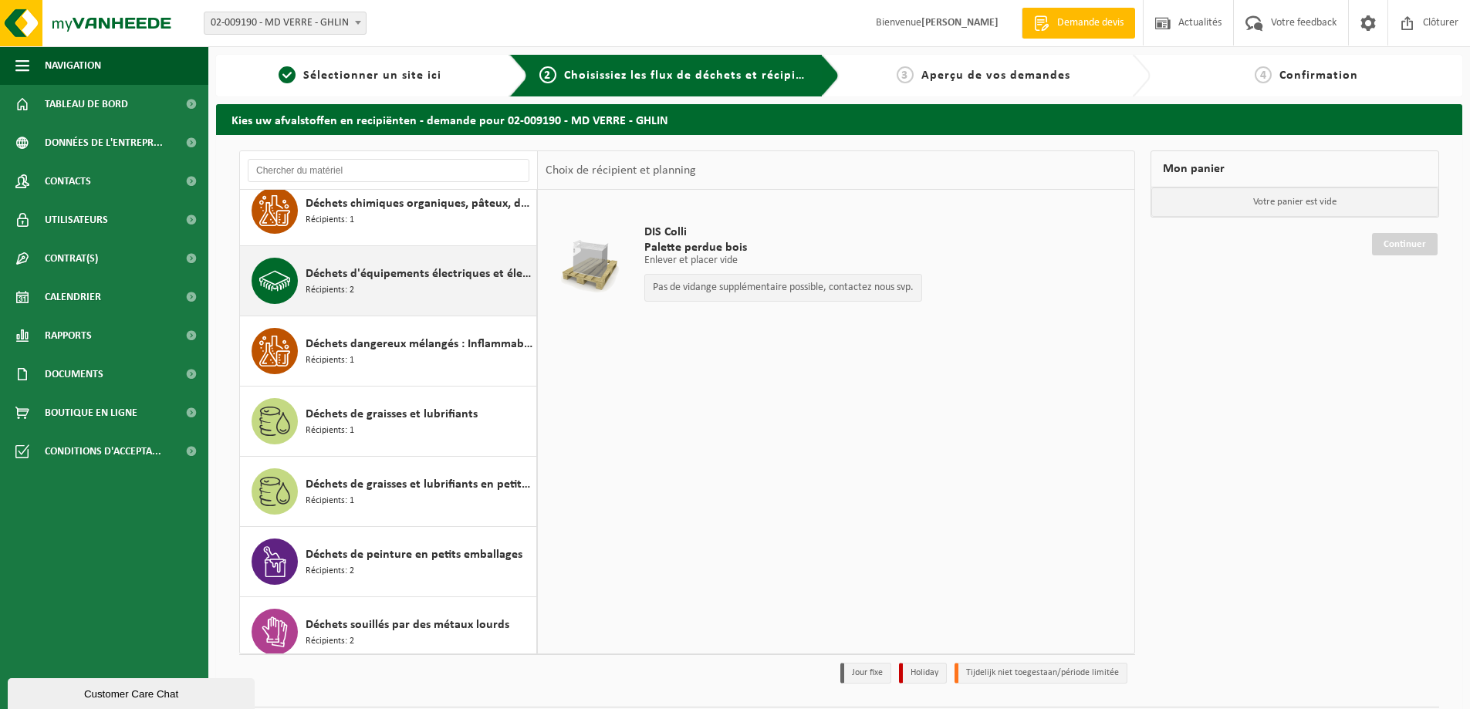
click at [393, 299] on div "Déchets d'équipements électriques et électroniques - Sans tubes cathodiques Réc…" at bounding box center [418, 281] width 227 height 46
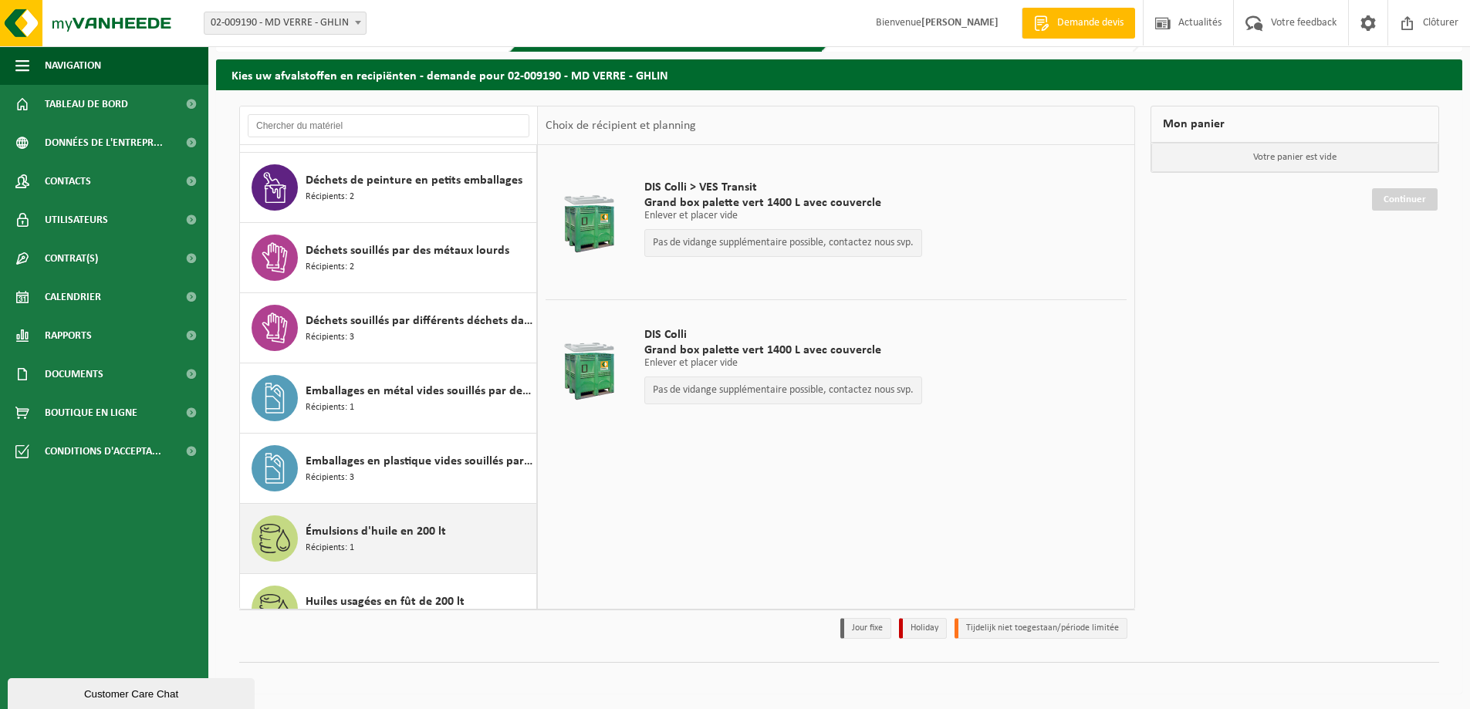
scroll to position [407, 0]
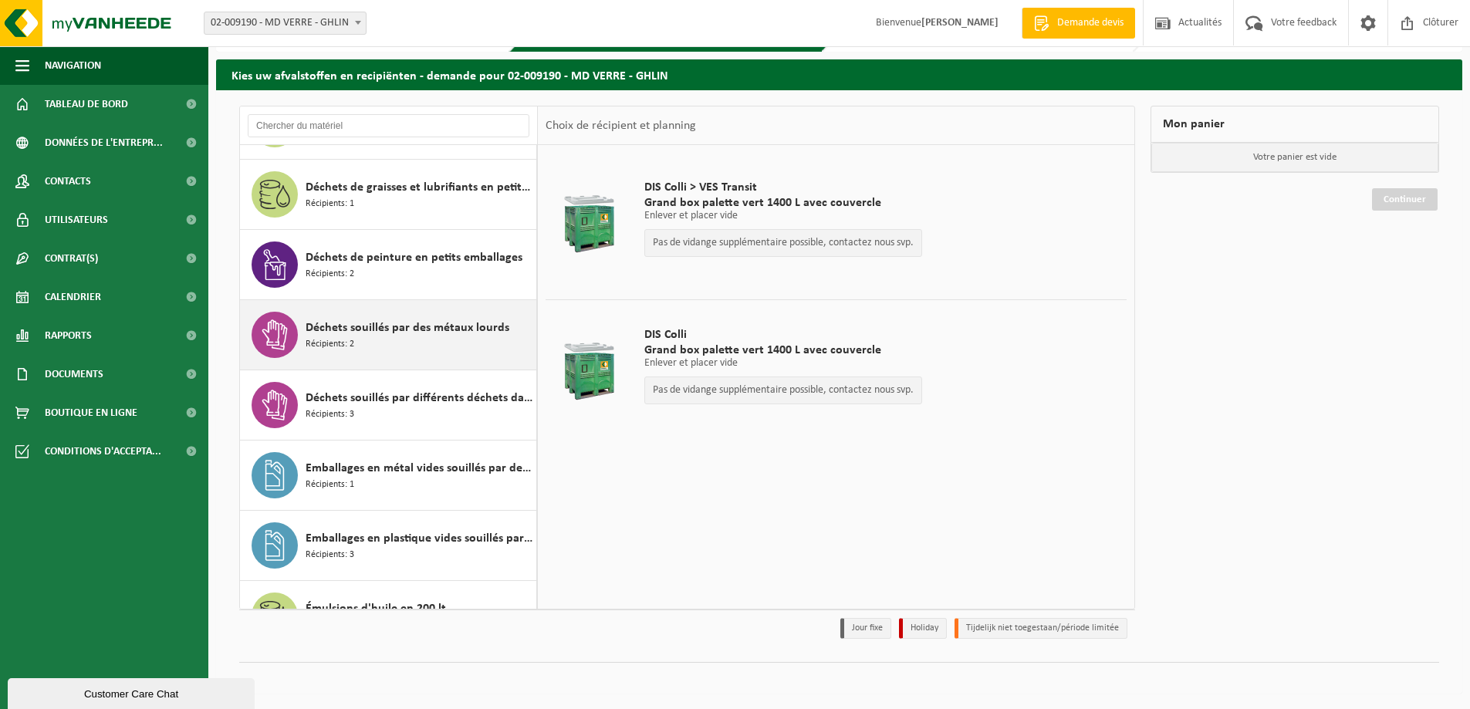
click at [376, 331] on span "Déchets souillés par des métaux lourds" at bounding box center [407, 328] width 204 height 19
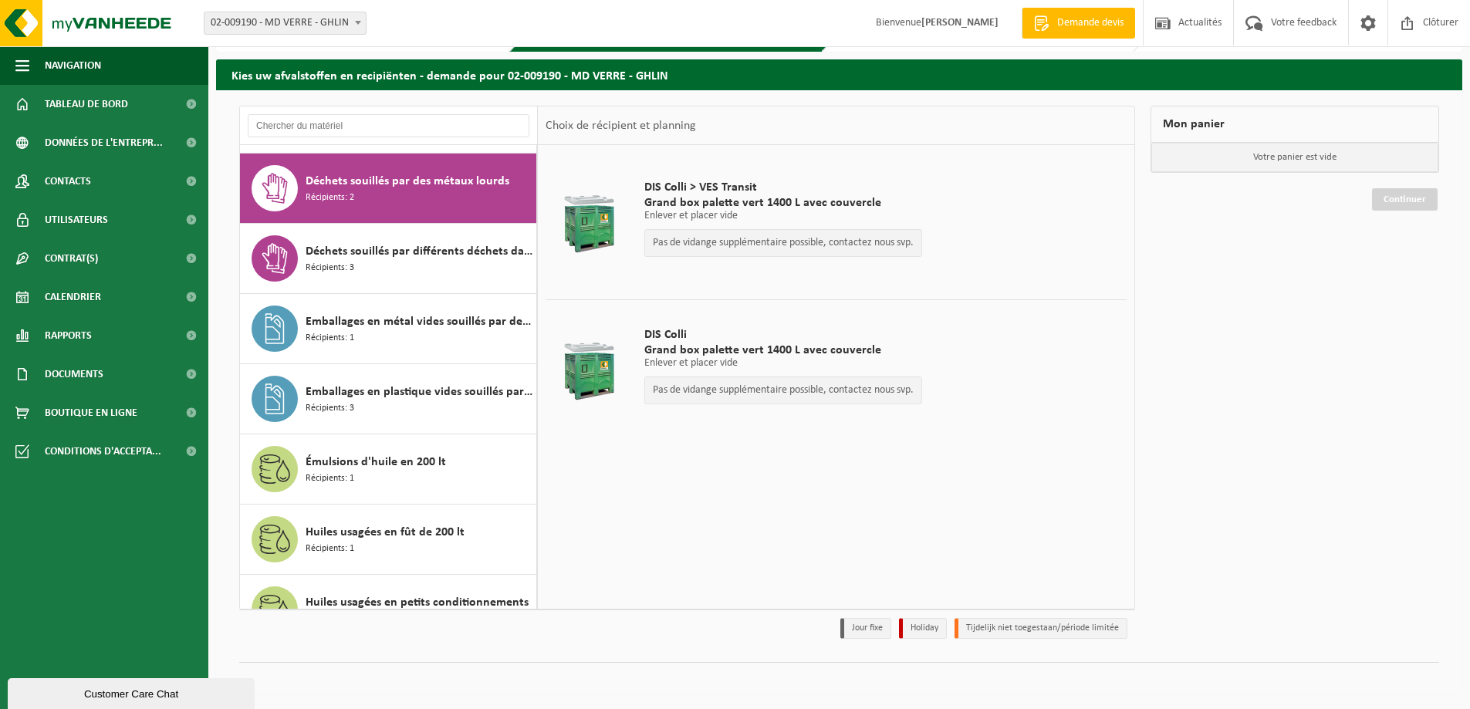
scroll to position [562, 0]
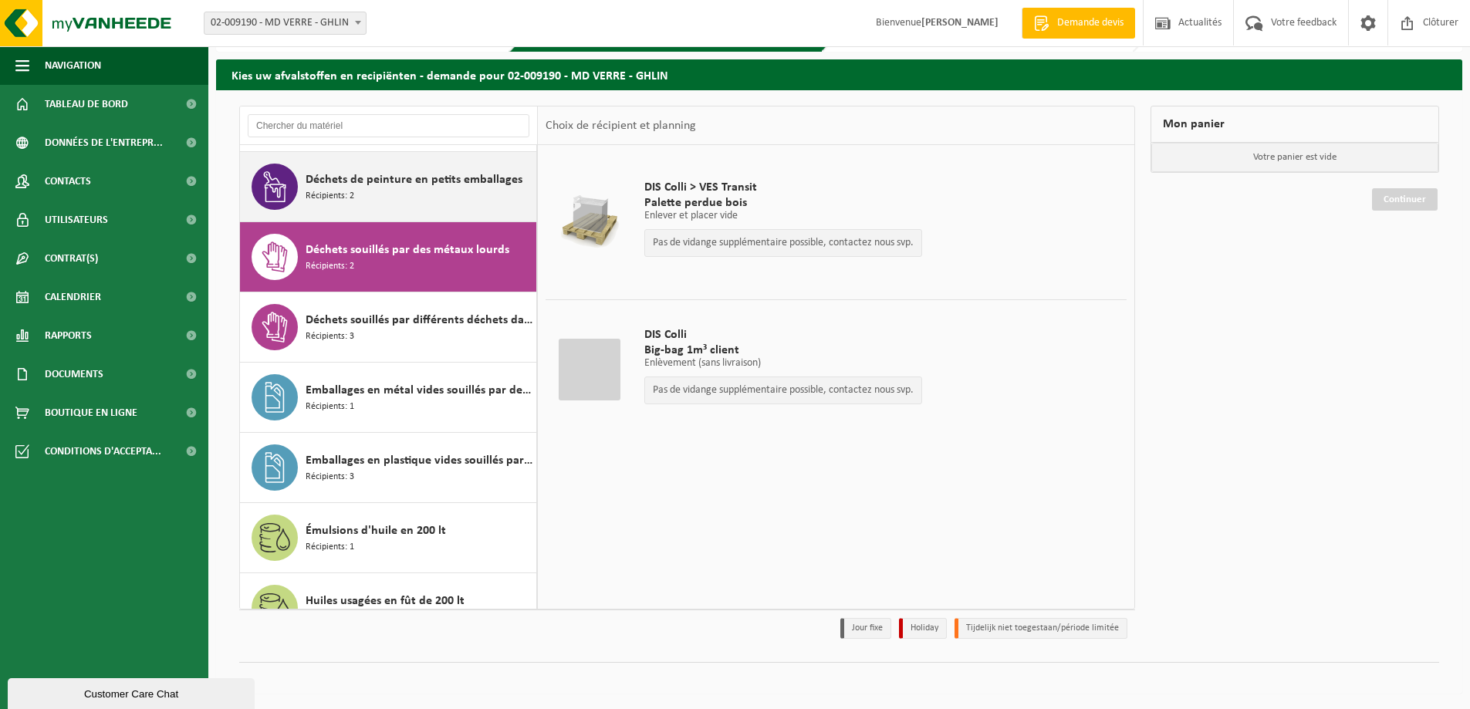
click at [392, 200] on div "Déchets de peinture en petits emballages Récipients: 2" at bounding box center [418, 187] width 227 height 46
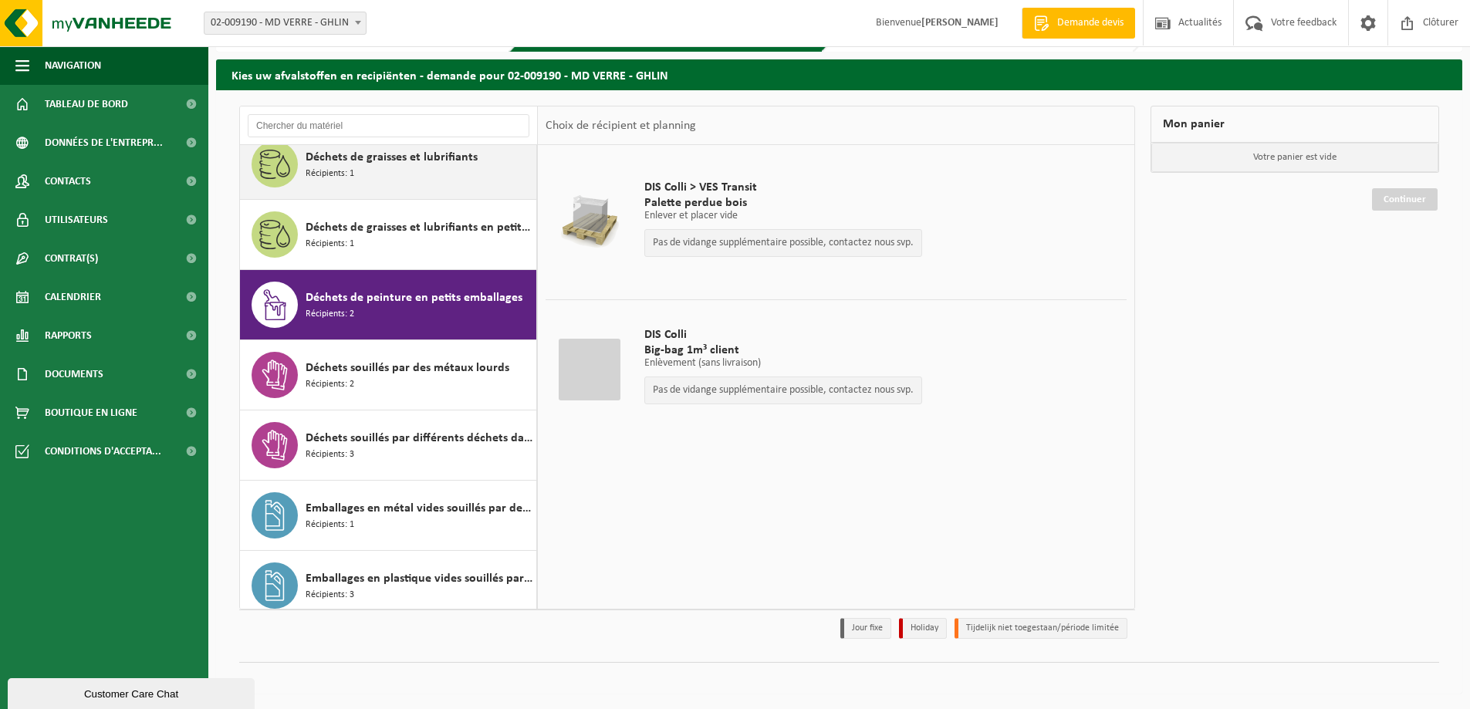
scroll to position [337, 0]
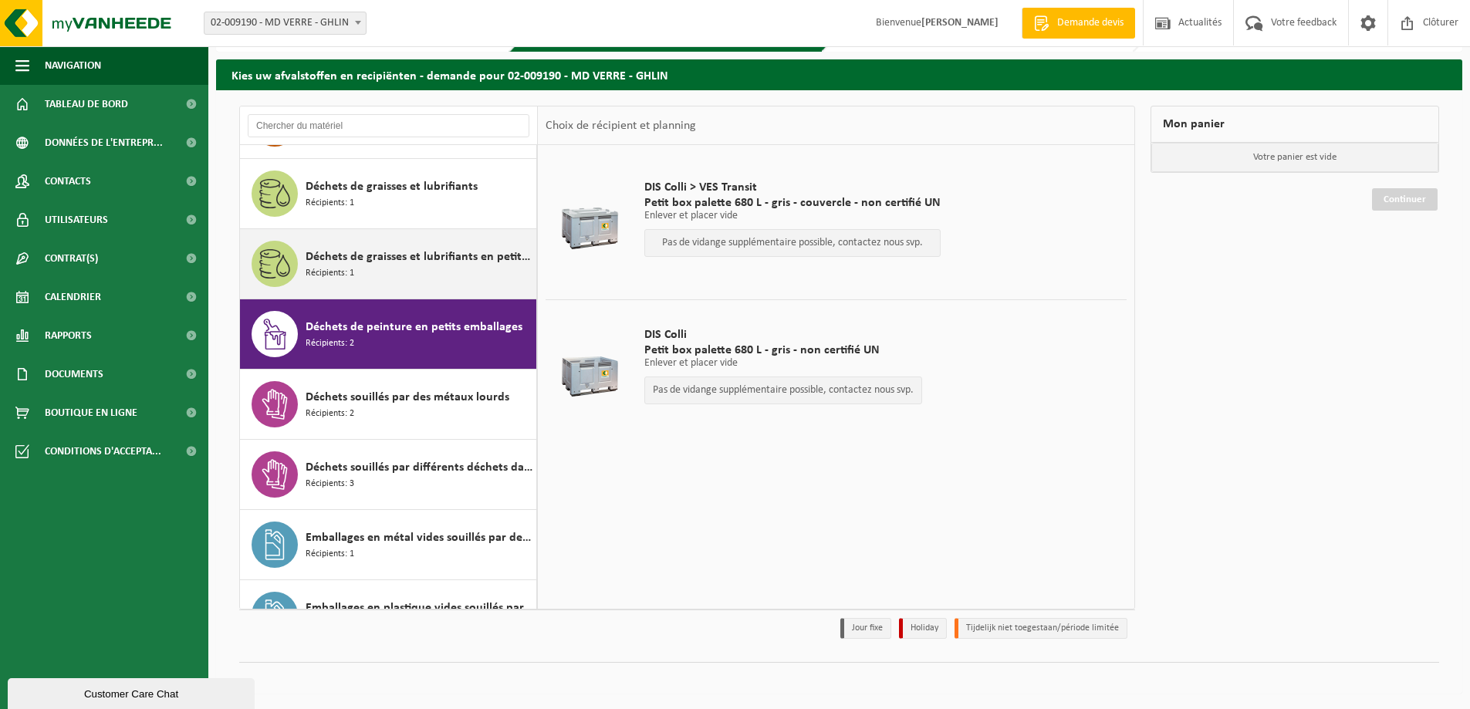
click at [407, 265] on span "Déchets de graisses et lubrifiants en petit emballage" at bounding box center [418, 257] width 227 height 19
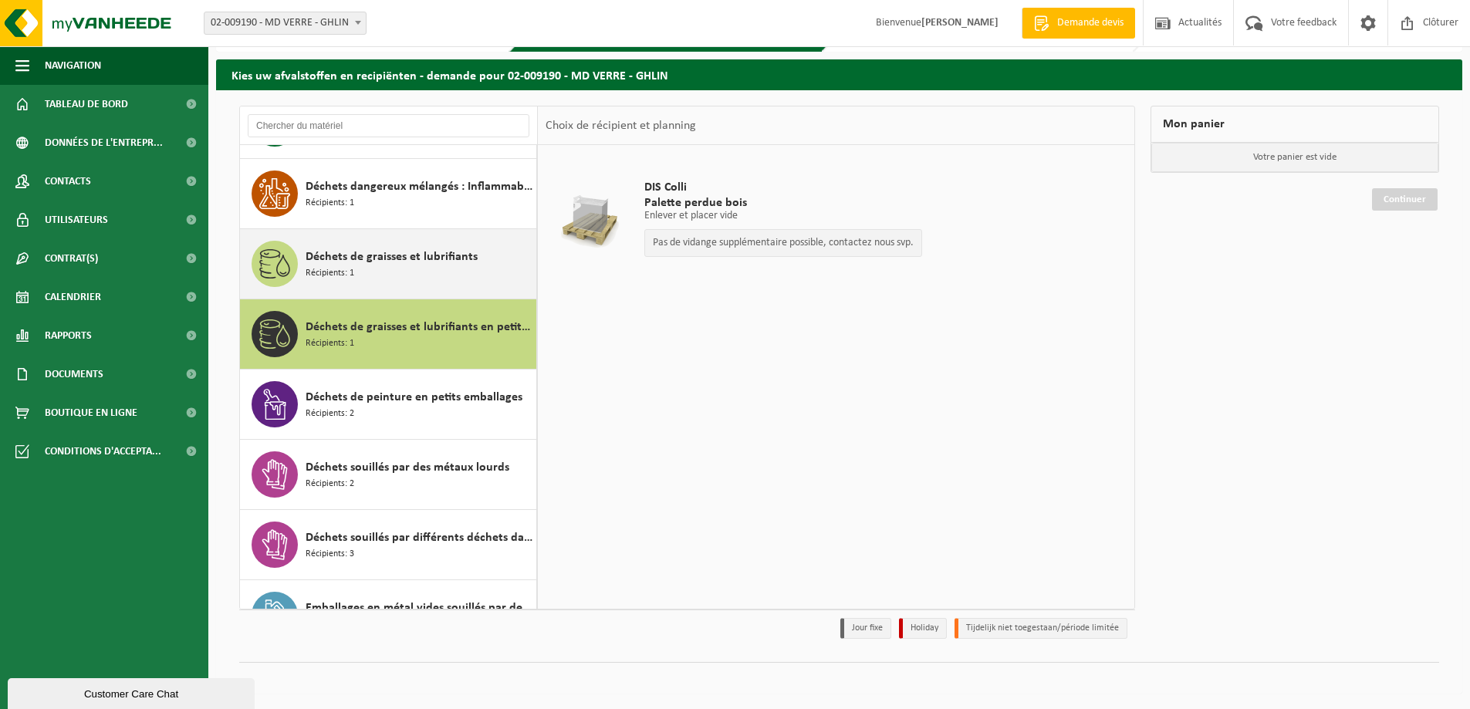
click at [413, 258] on span "Déchets de graisses et lubrifiants" at bounding box center [391, 257] width 172 height 19
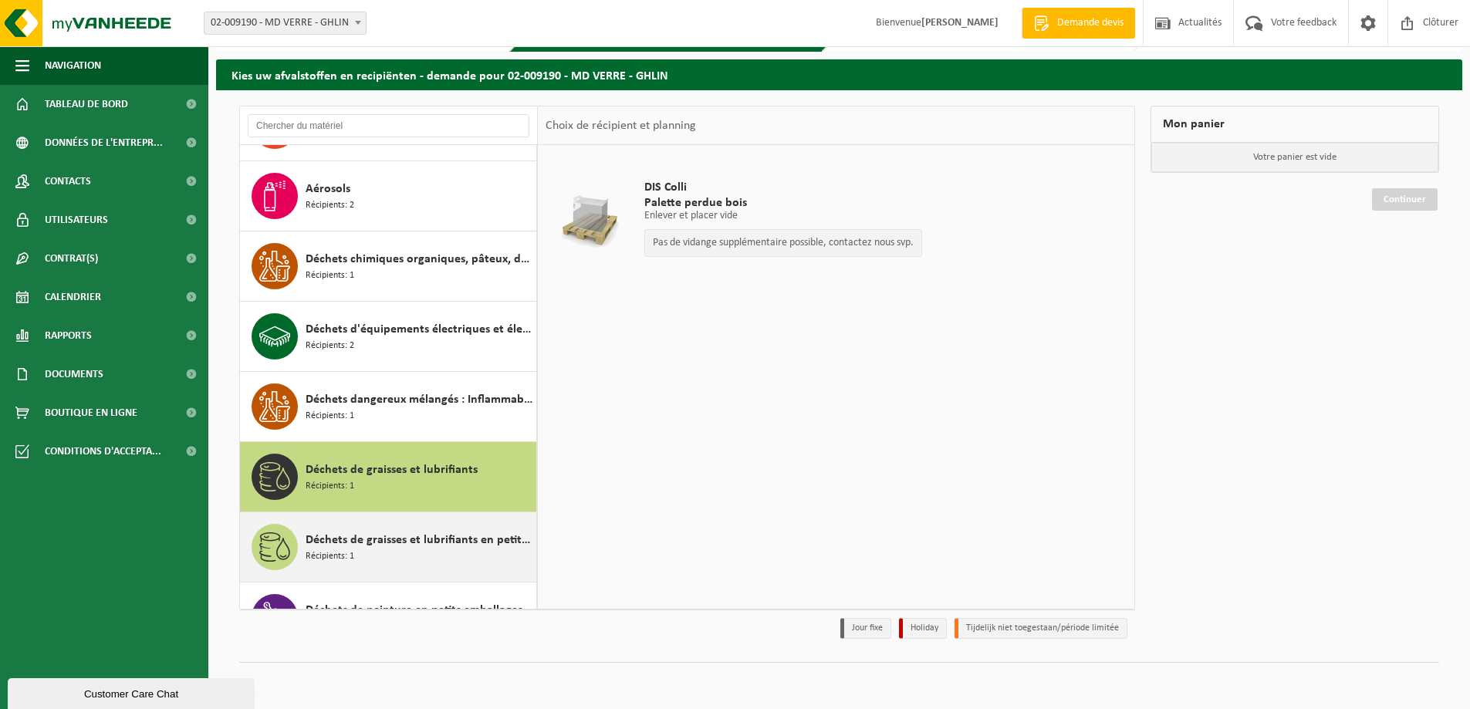
scroll to position [42, 0]
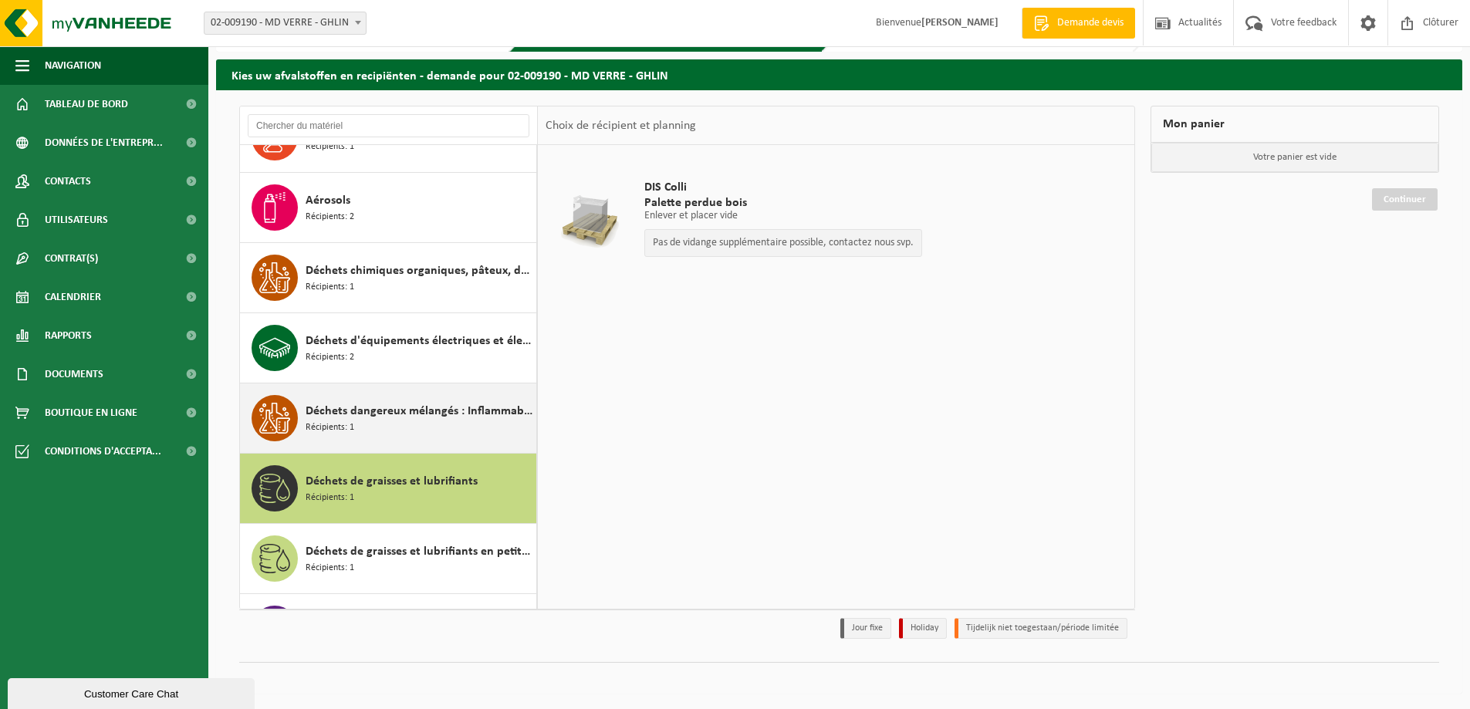
click at [459, 407] on span "Déchets dangereux mélangés : Inflammable - Corrosif" at bounding box center [418, 411] width 227 height 19
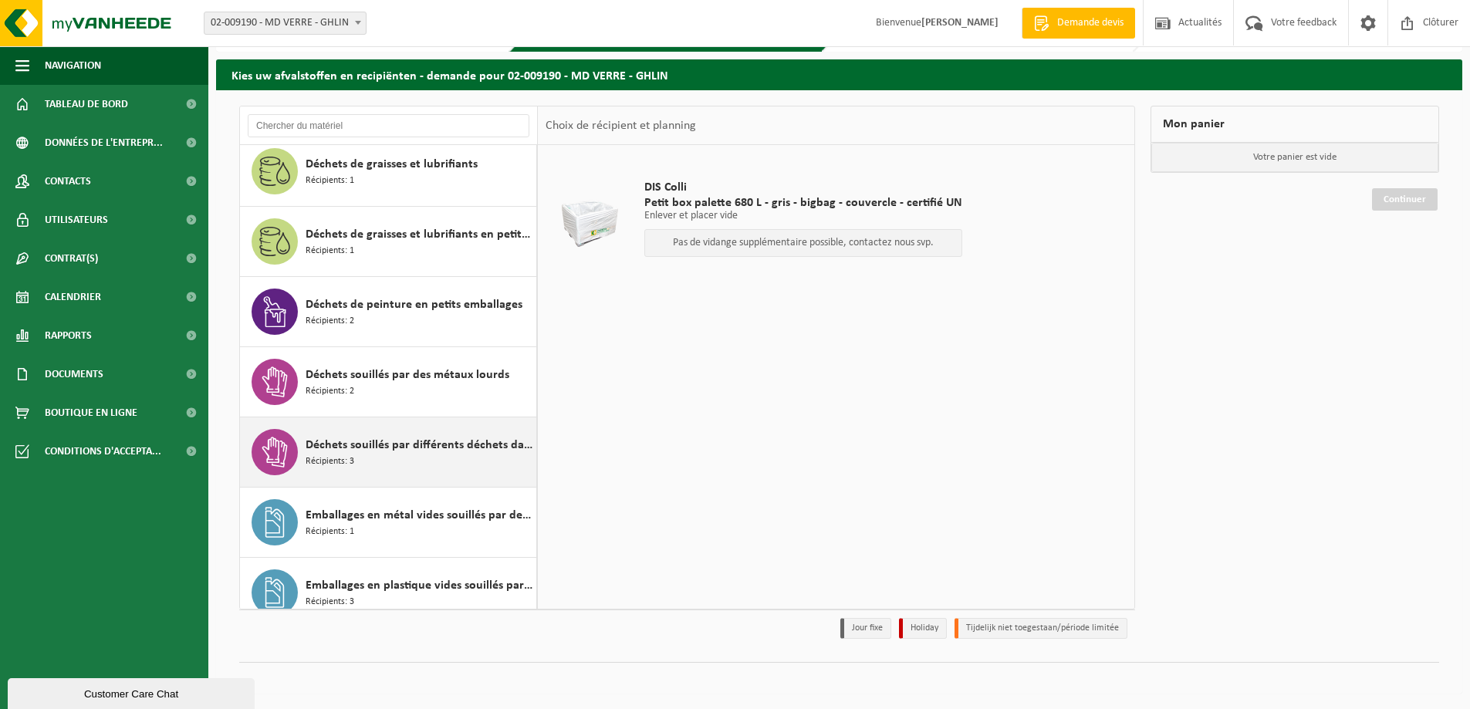
scroll to position [358, 0]
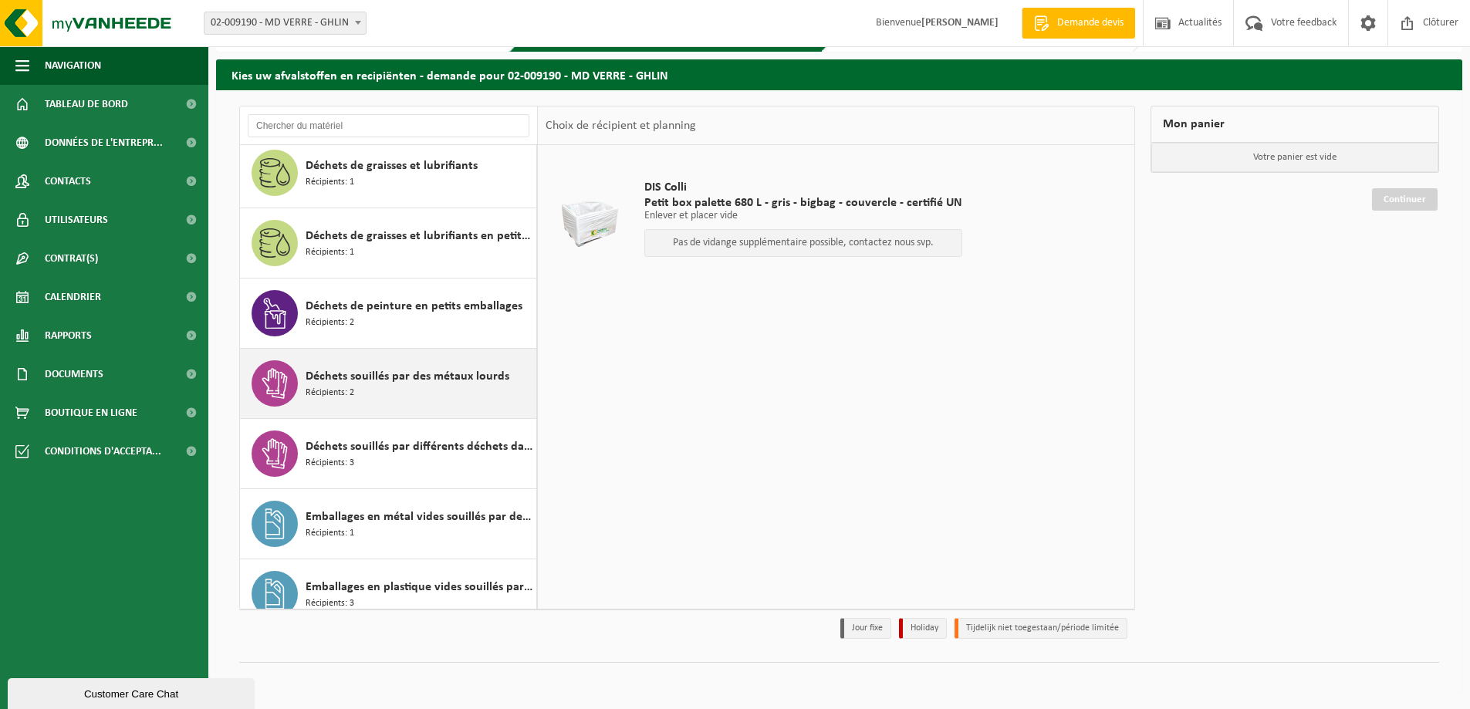
click at [280, 372] on icon at bounding box center [274, 383] width 31 height 31
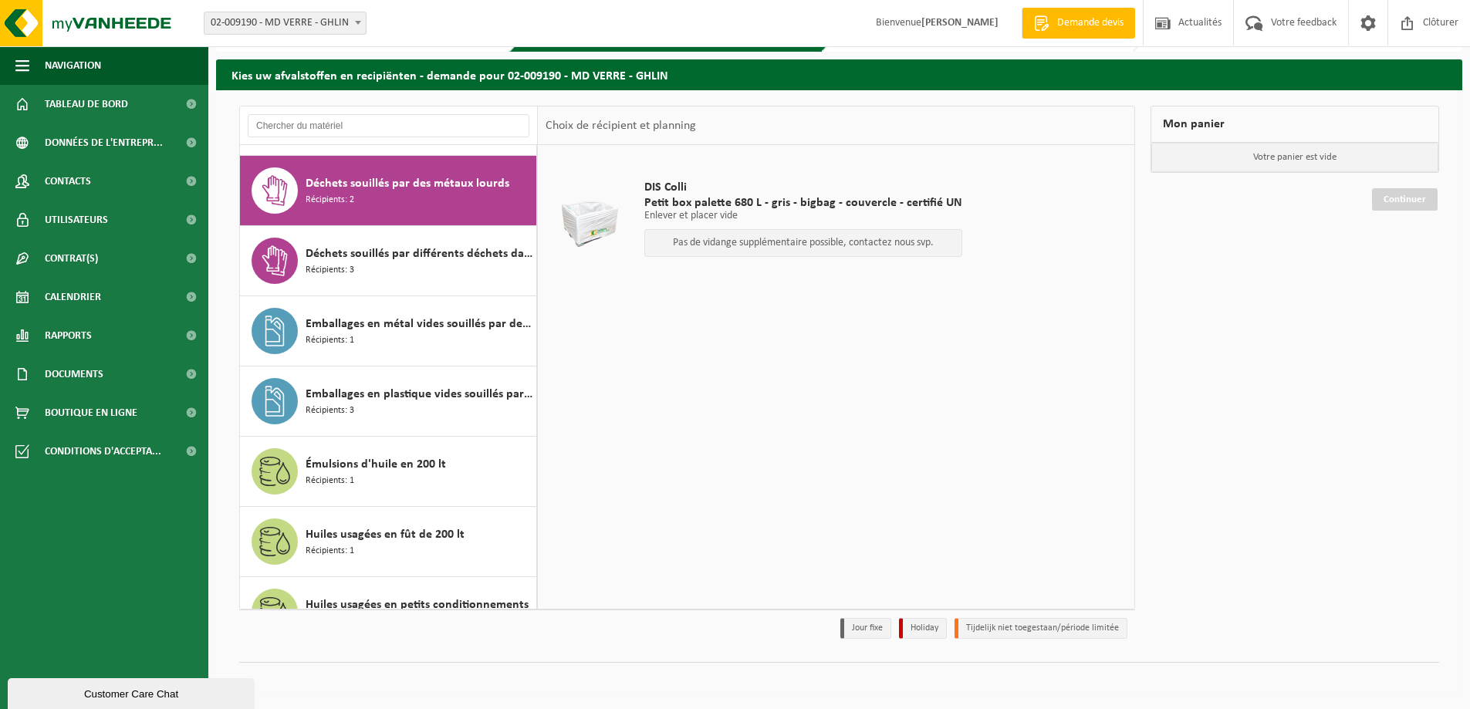
scroll to position [562, 0]
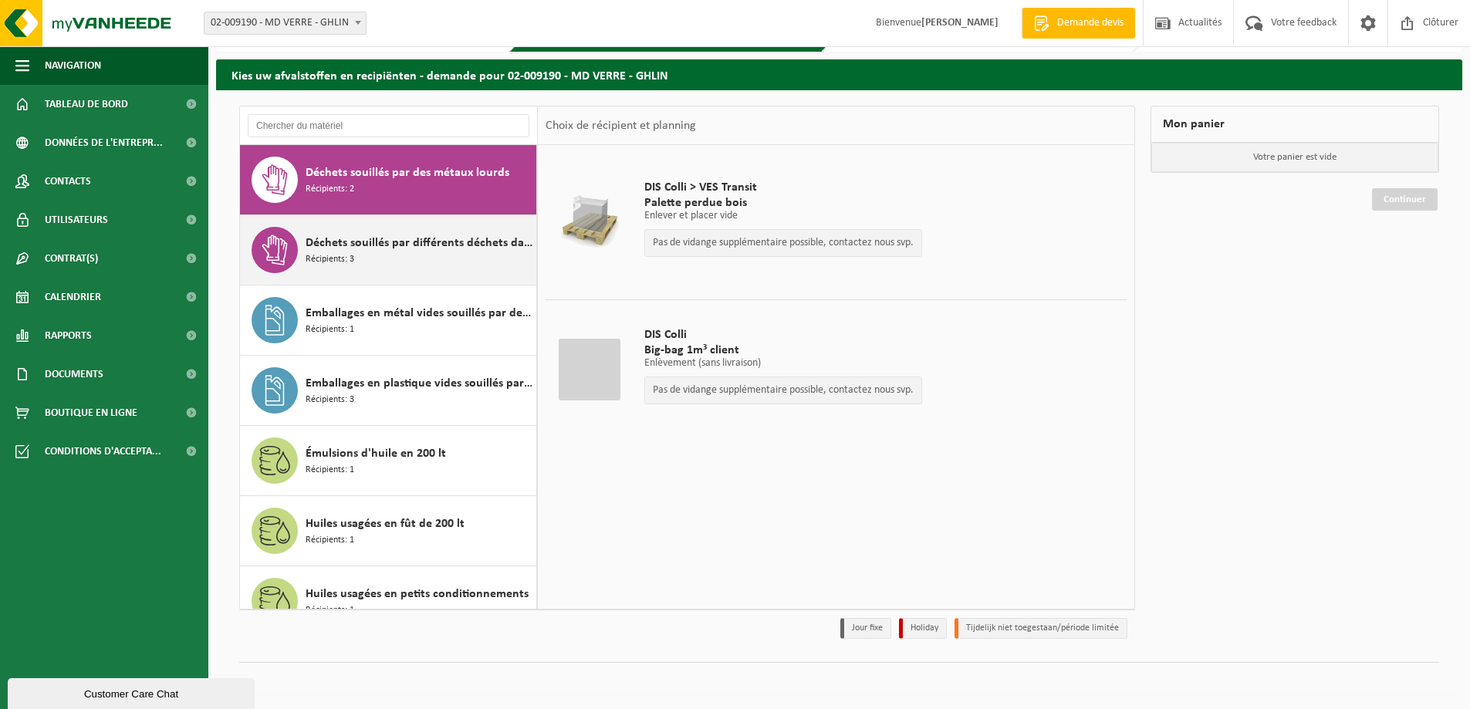
click at [300, 260] on div "Déchets souillés par différents déchets dangereux Récipients: 3" at bounding box center [388, 249] width 297 height 69
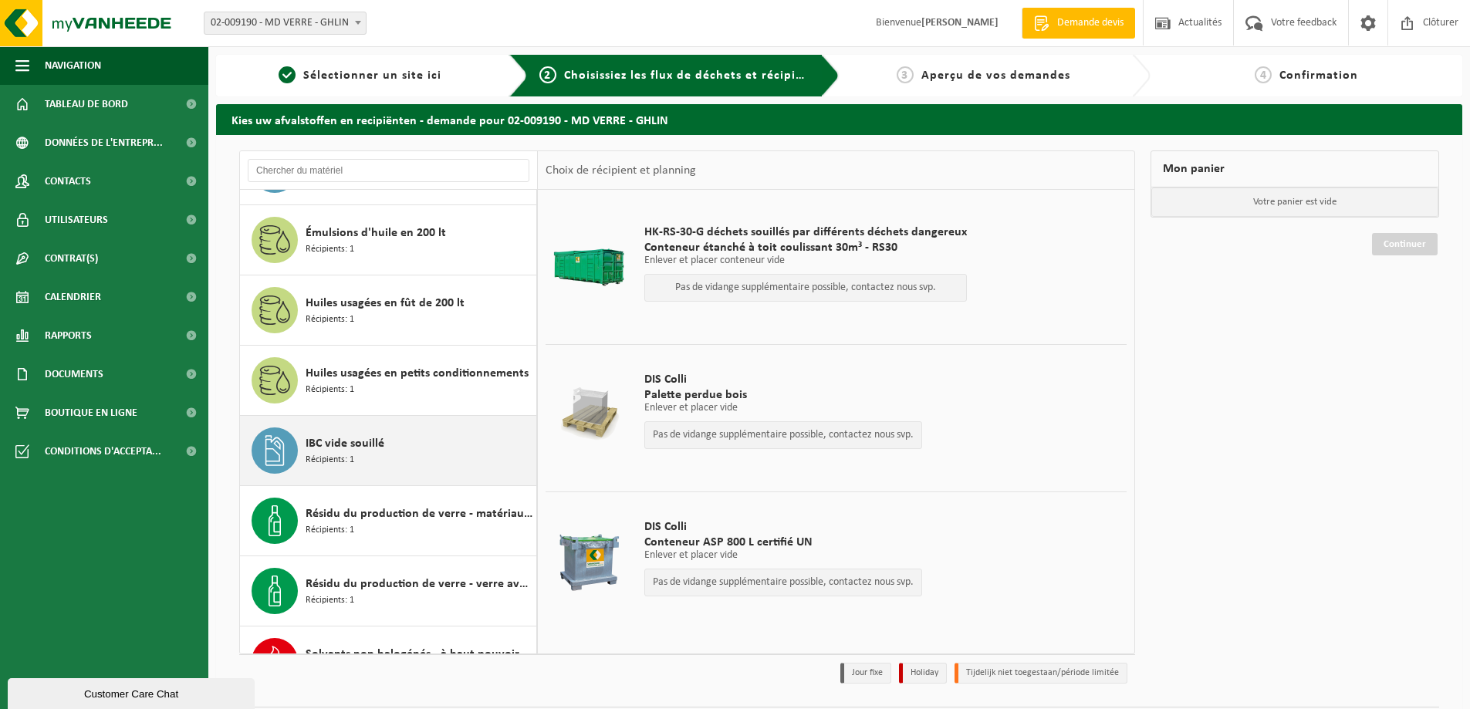
scroll to position [869, 0]
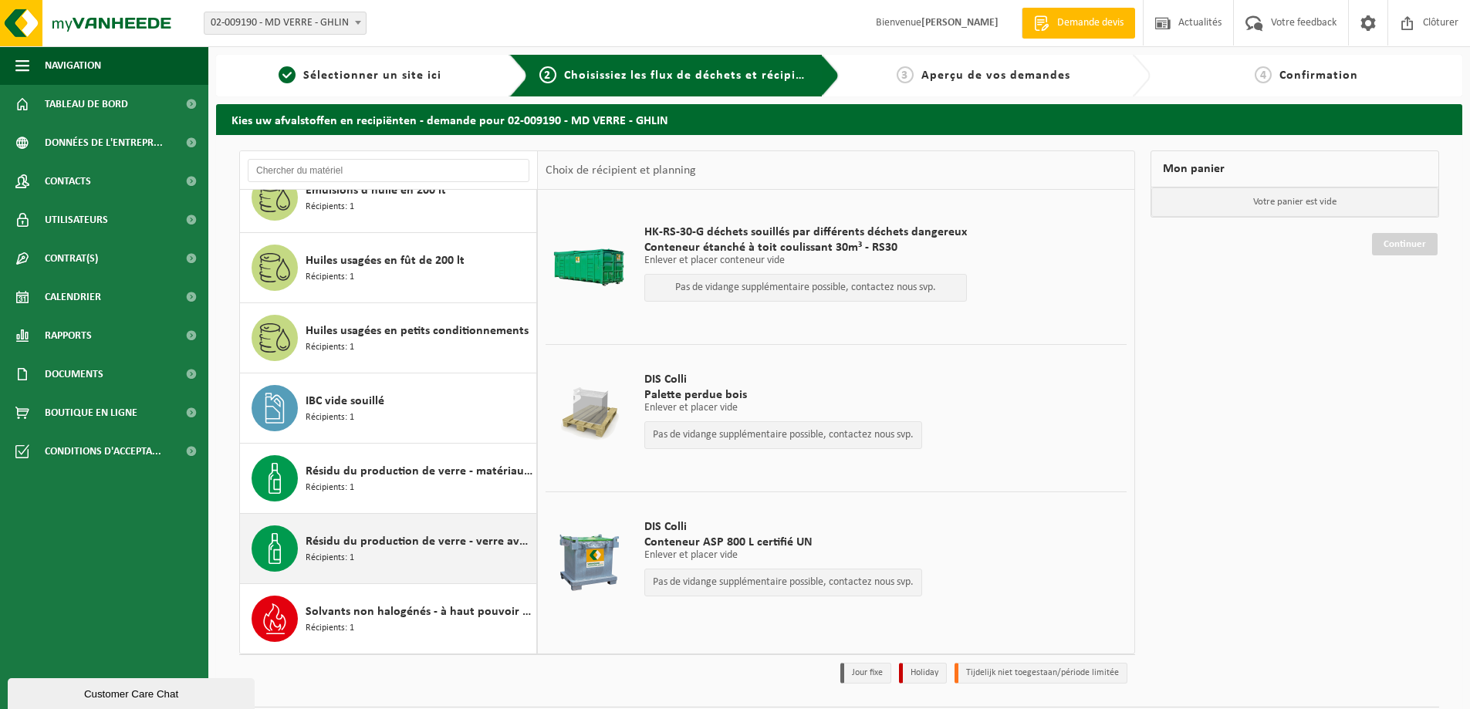
click at [437, 551] on div "Résidu du production de verre - verre avec fraction sableuse Récipients: 1" at bounding box center [418, 548] width 227 height 46
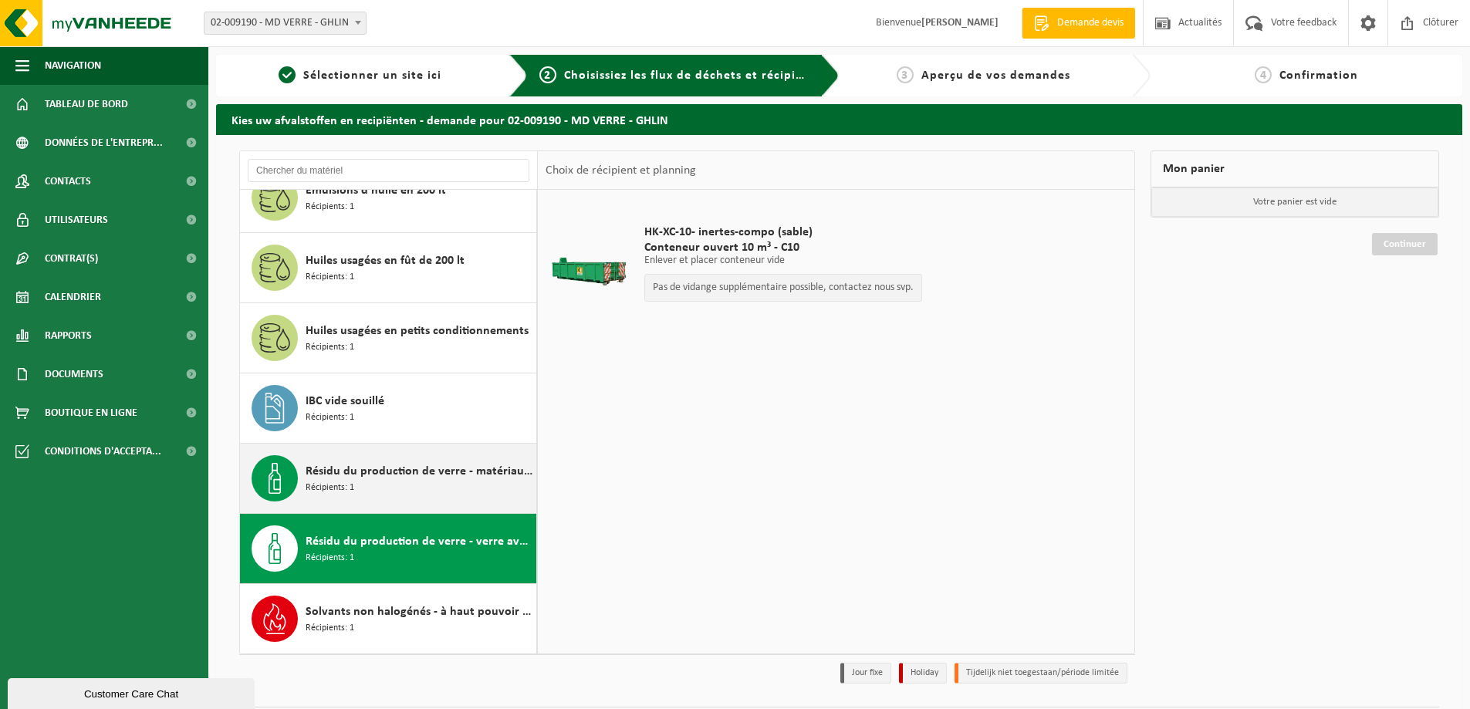
click at [466, 490] on div "Résidu du production de verre - matériau sableux contenant une quantité limitée…" at bounding box center [418, 478] width 227 height 46
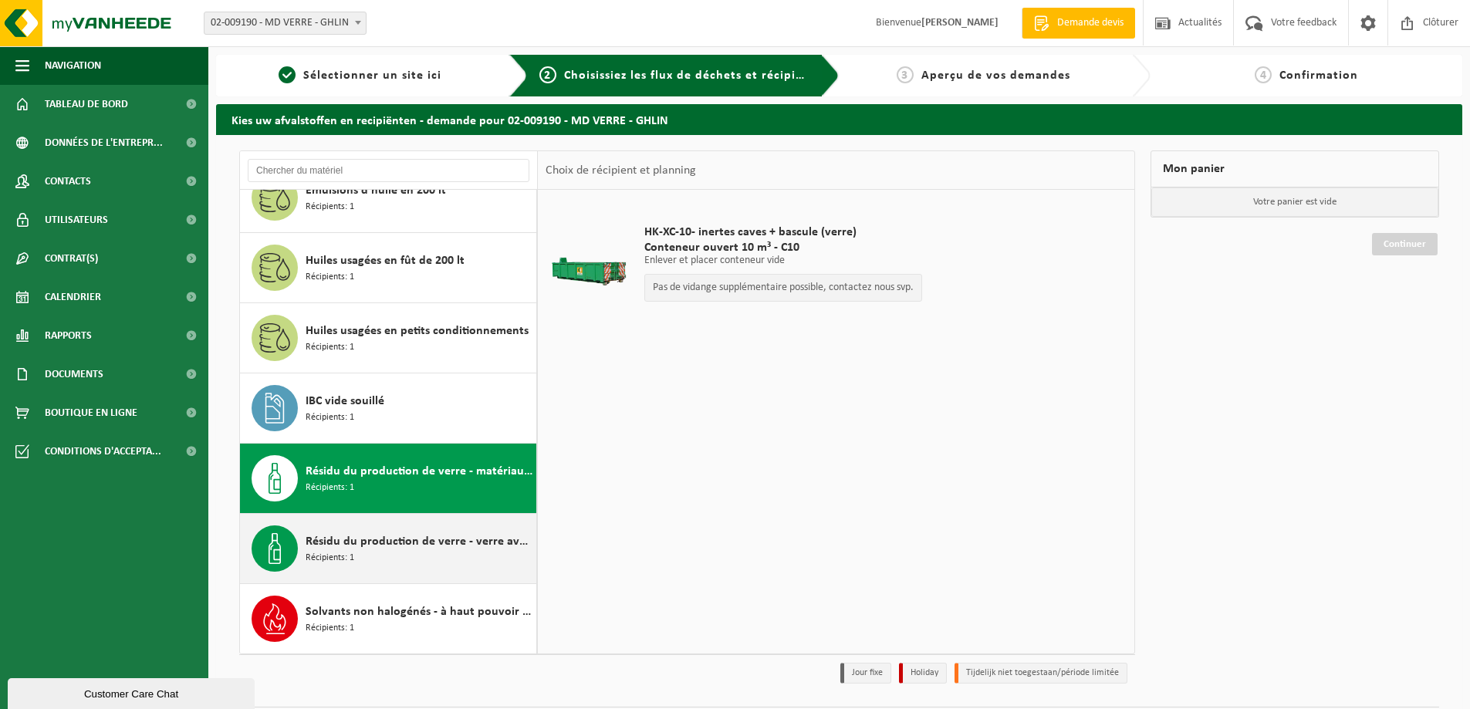
click at [441, 564] on div "Résidu du production de verre - verre avec fraction sableuse Récipients: 1" at bounding box center [418, 548] width 227 height 46
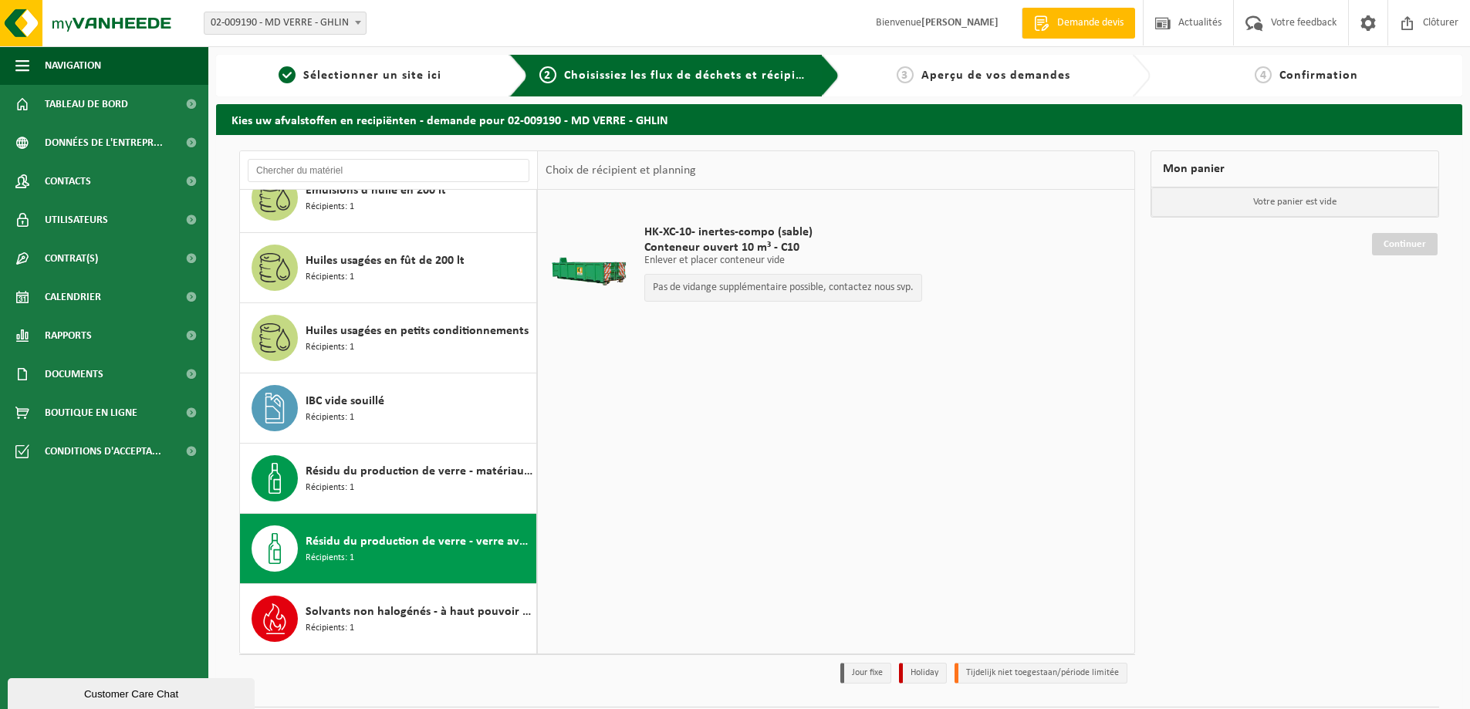
click at [389, 535] on span "Résidu du production de verre - verre avec fraction sableuse" at bounding box center [418, 541] width 227 height 19
click at [403, 558] on div "Résidu du production de verre - verre avec fraction sableuse Récipients: 1" at bounding box center [418, 548] width 227 height 46
click at [403, 561] on div "Résidu du production de verre - verre avec fraction sableuse Récipients: 1" at bounding box center [418, 548] width 227 height 46
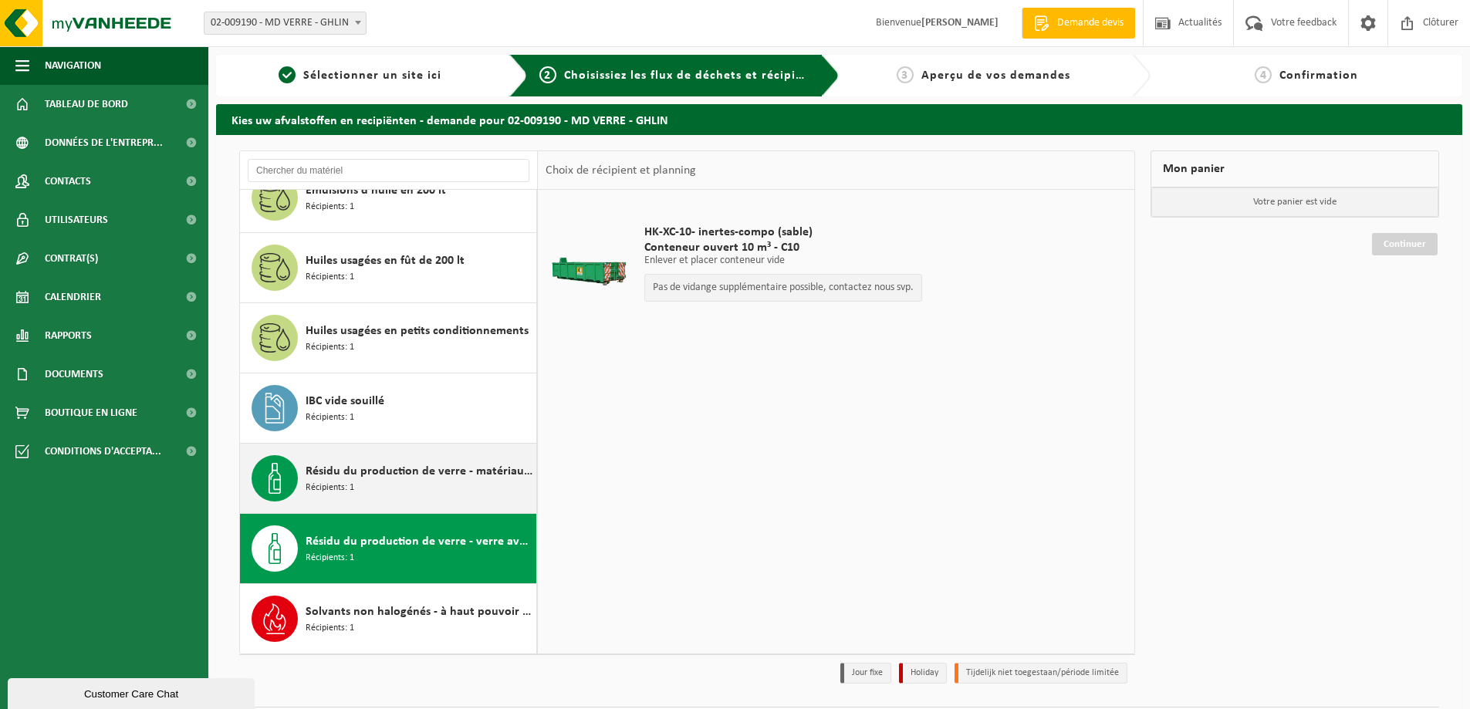
click at [480, 491] on div "Résidu du production de verre - matériau sableux contenant une quantité limitée…" at bounding box center [418, 478] width 227 height 46
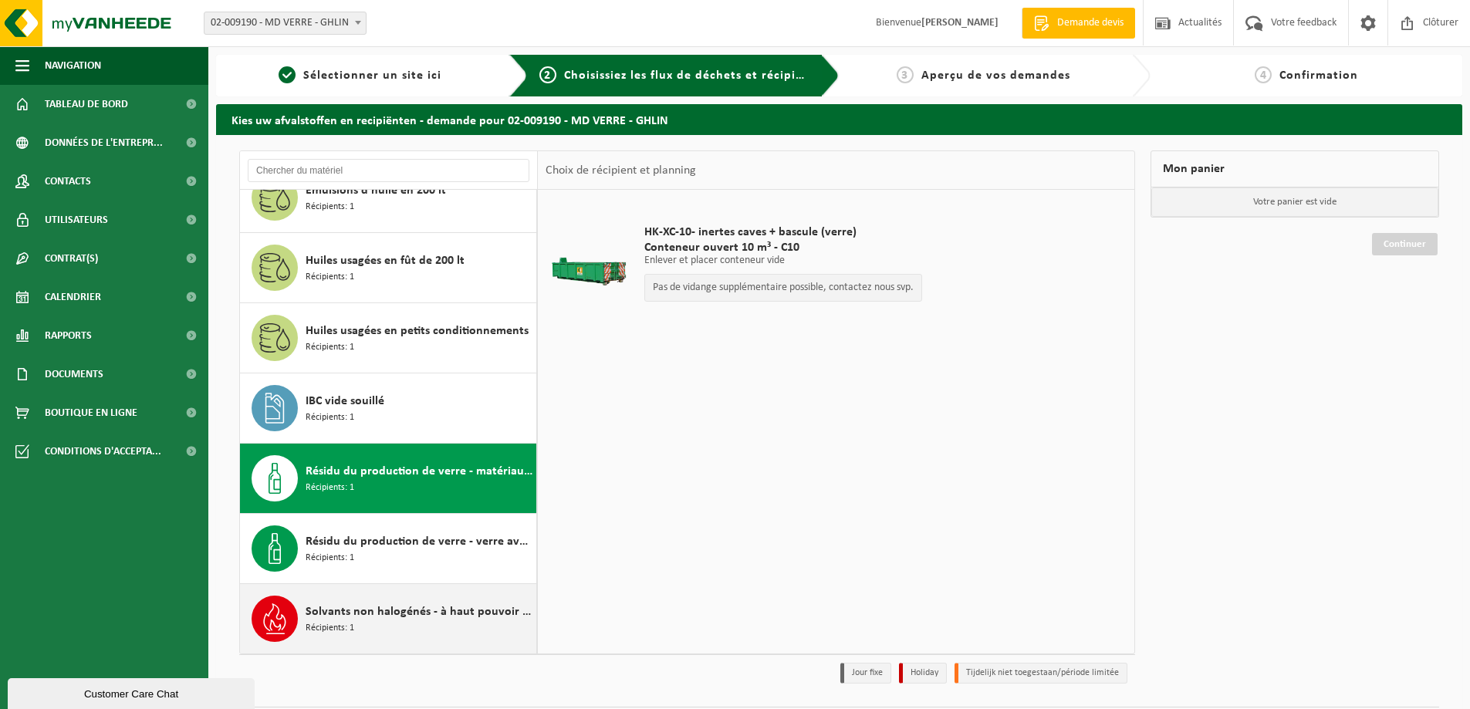
click at [400, 639] on div "Solvants non halogénés - à haut pouvoir calorifique en fût 200L Récipients: 1" at bounding box center [418, 619] width 227 height 46
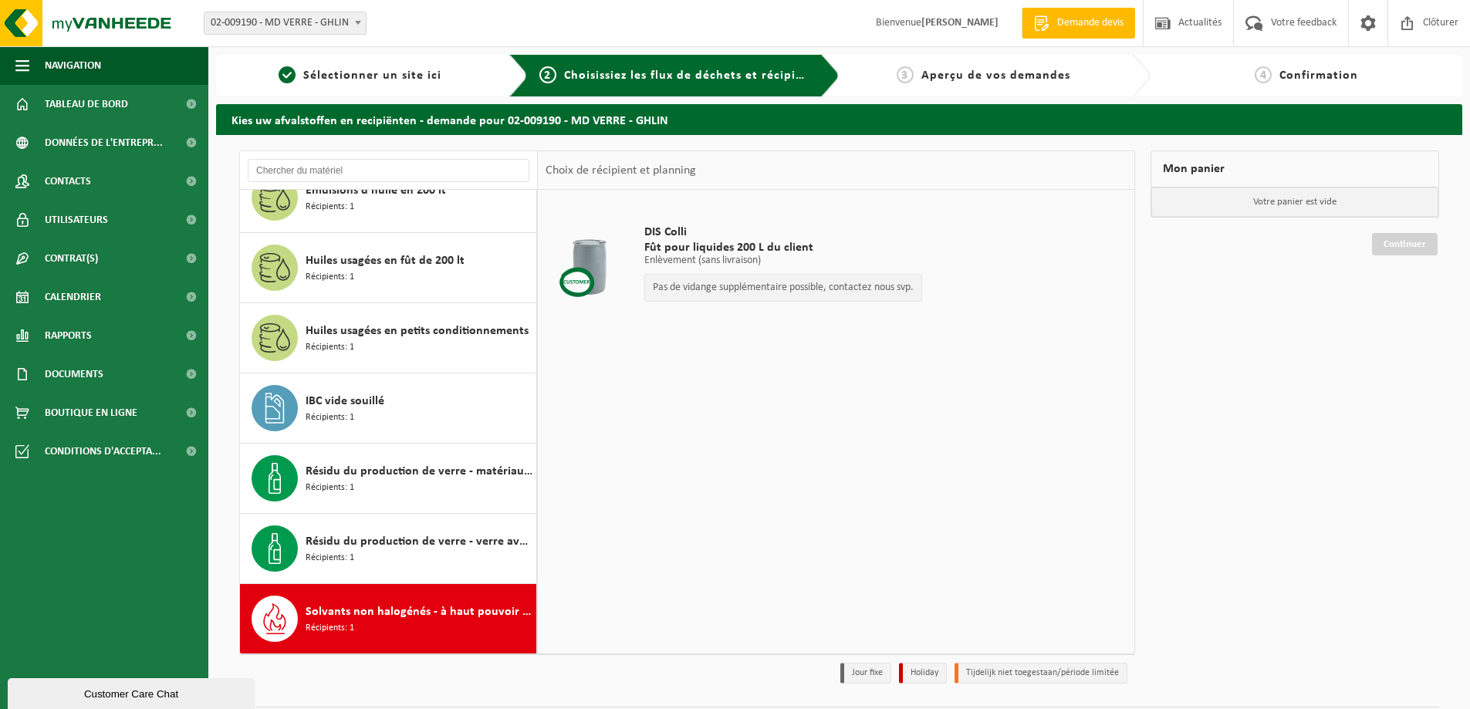
click at [731, 243] on span "Fût pour liquides 200 L du client" at bounding box center [783, 247] width 278 height 15
drag, startPoint x: 731, startPoint y: 243, endPoint x: 815, endPoint y: 244, distance: 83.3
click at [815, 244] on span "Fût pour liquides 200 L du client" at bounding box center [783, 247] width 278 height 15
click at [825, 249] on span "Fût pour liquides 200 L du client" at bounding box center [783, 247] width 278 height 15
click at [841, 254] on span "Fût pour liquides 200 L du client" at bounding box center [783, 247] width 278 height 15
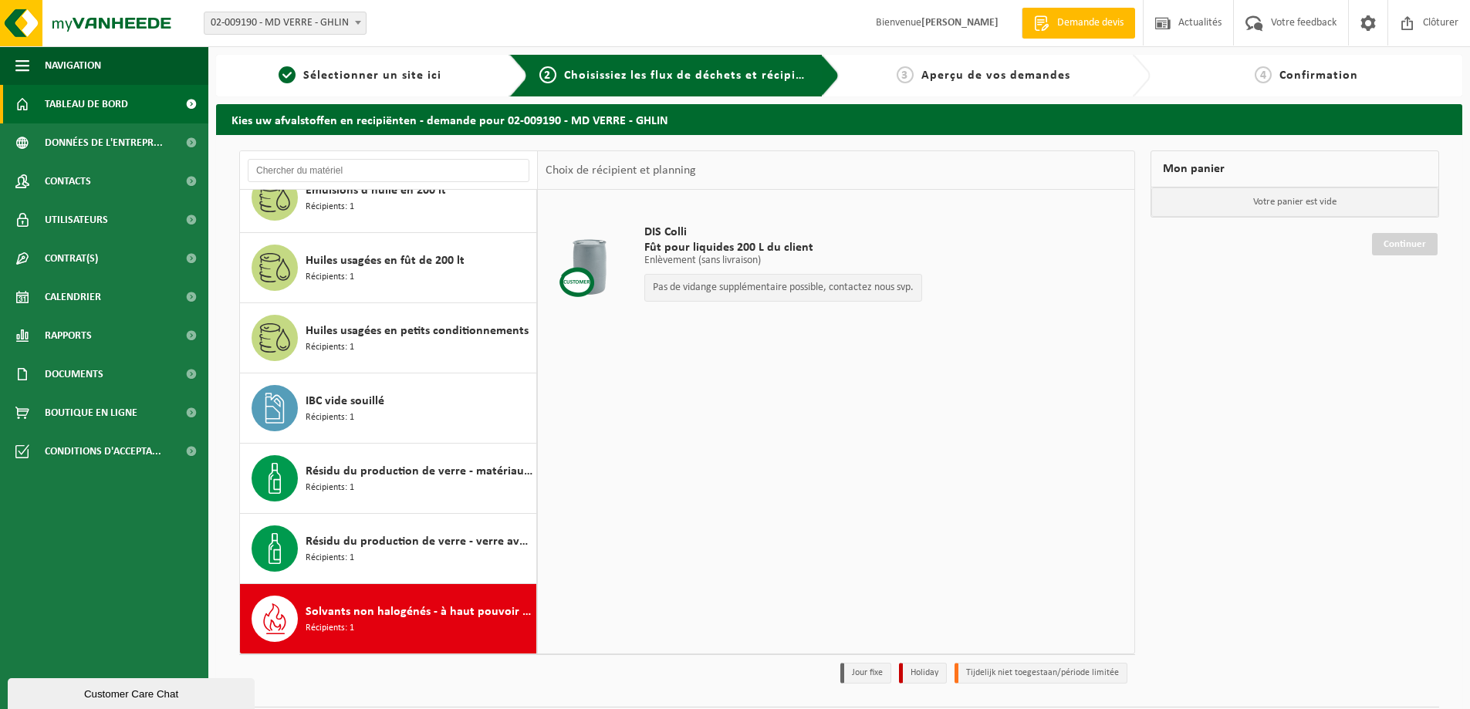
click at [80, 104] on span "Tableau de bord" at bounding box center [86, 104] width 83 height 39
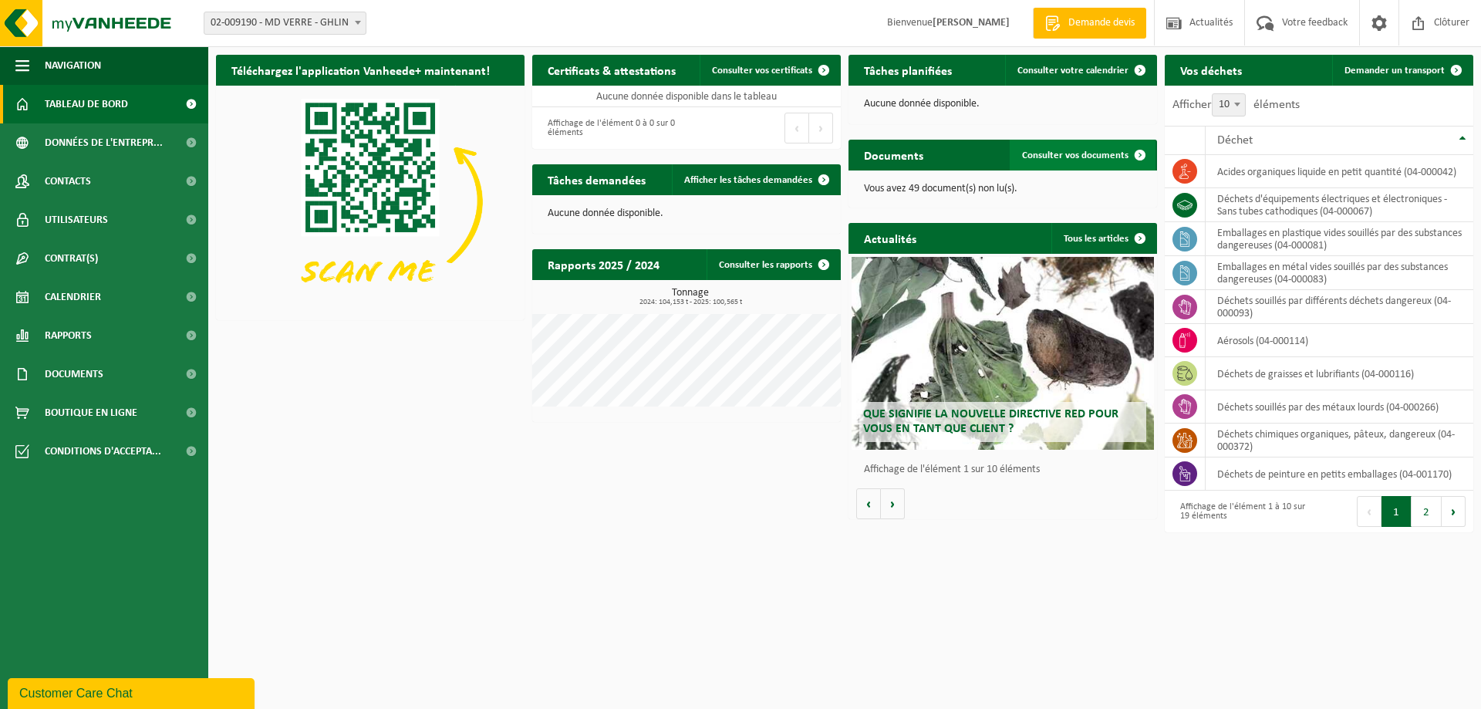
click at [1092, 161] on link "Consulter vos documents" at bounding box center [1083, 155] width 146 height 31
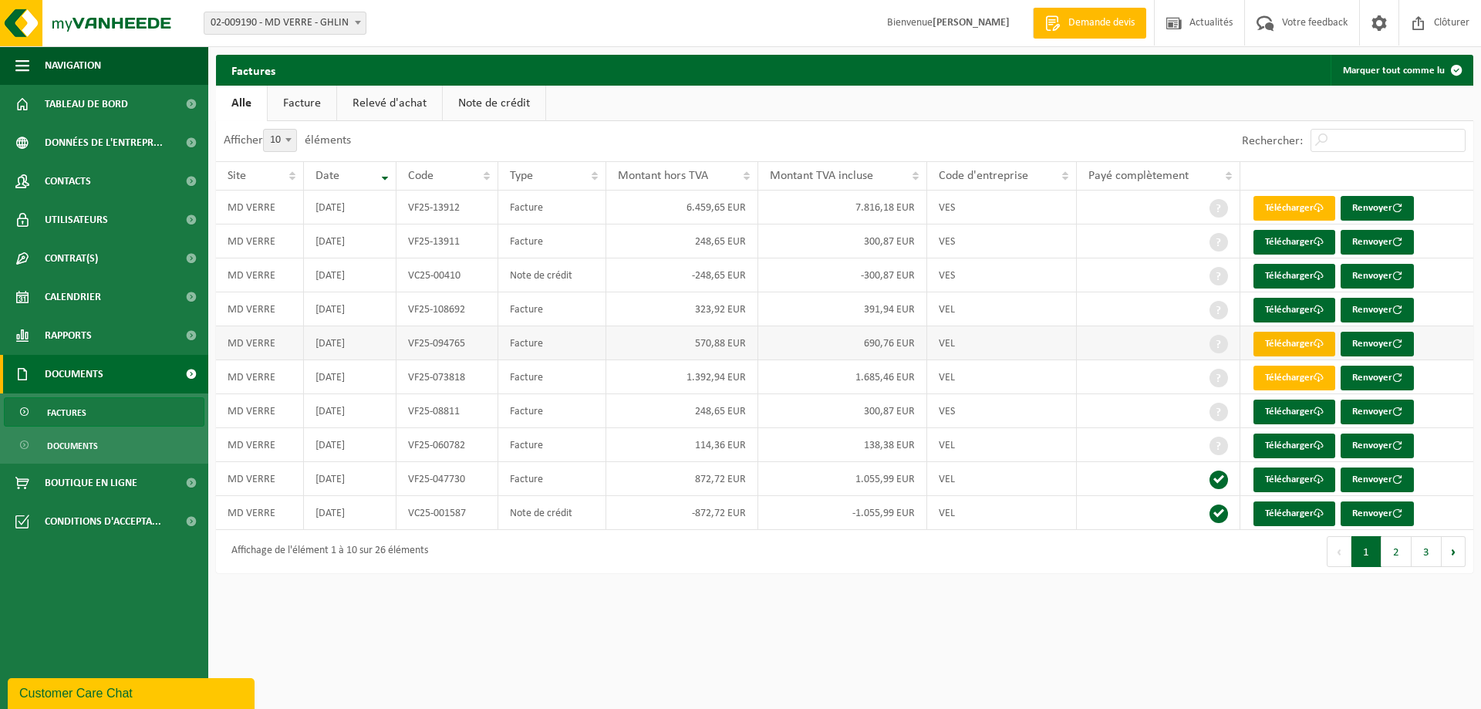
click at [1270, 339] on link "Télécharger" at bounding box center [1295, 344] width 82 height 25
